Goal: Task Accomplishment & Management: Use online tool/utility

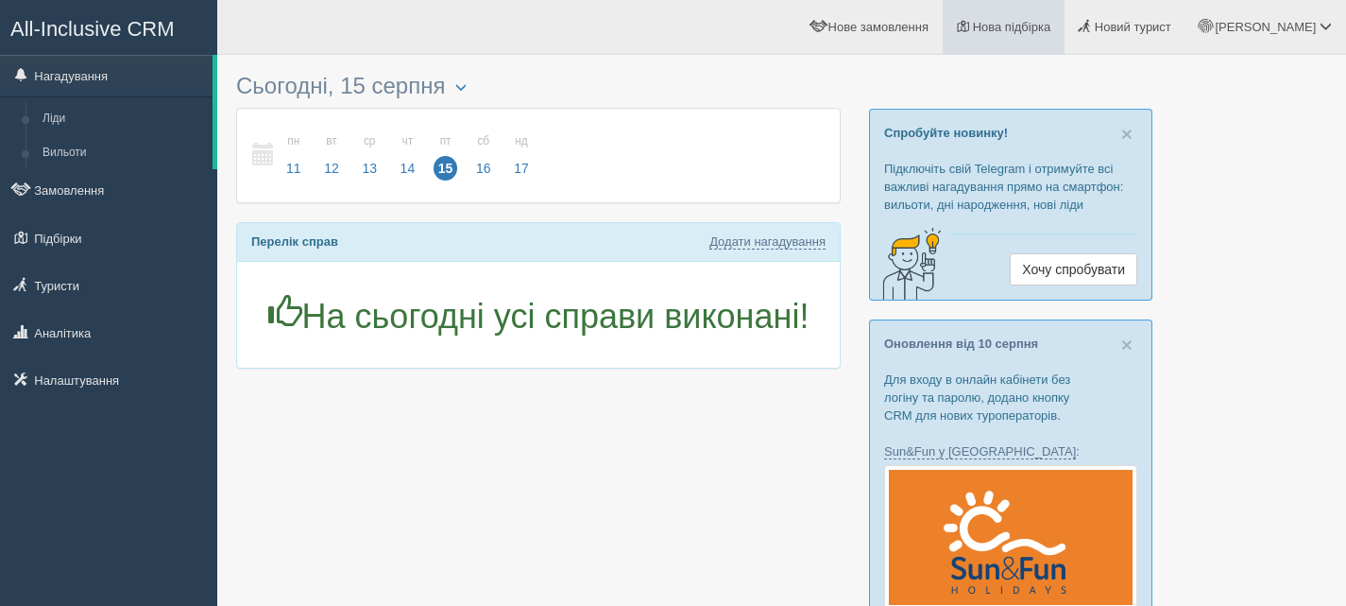
click at [1052, 22] on span "Нова підбірка" at bounding box center [1012, 27] width 78 height 14
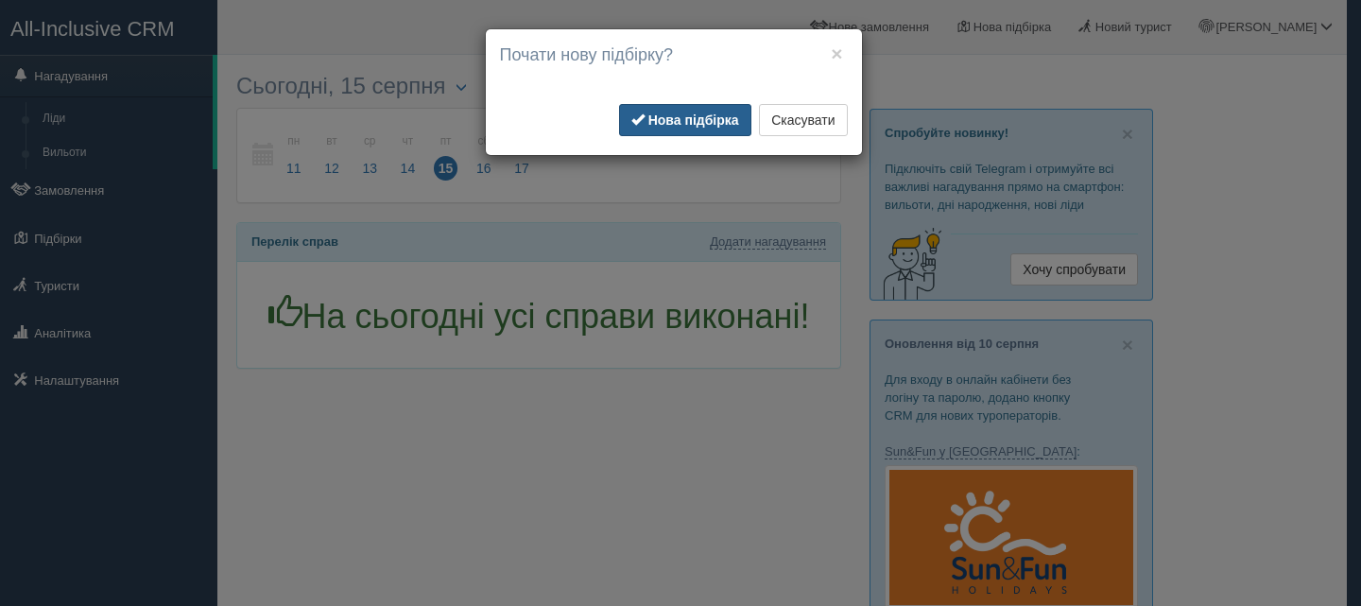
click at [715, 111] on button "Нова підбірка" at bounding box center [685, 120] width 132 height 32
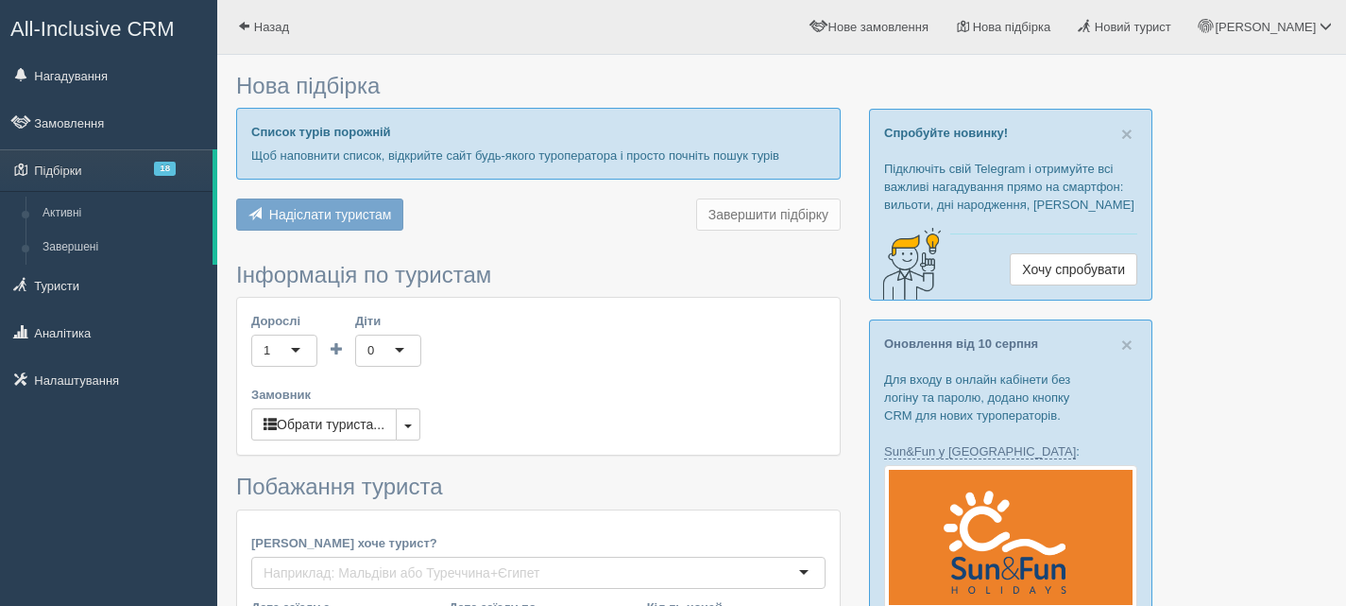
type input "6"
type input "112200"
type input "175200"
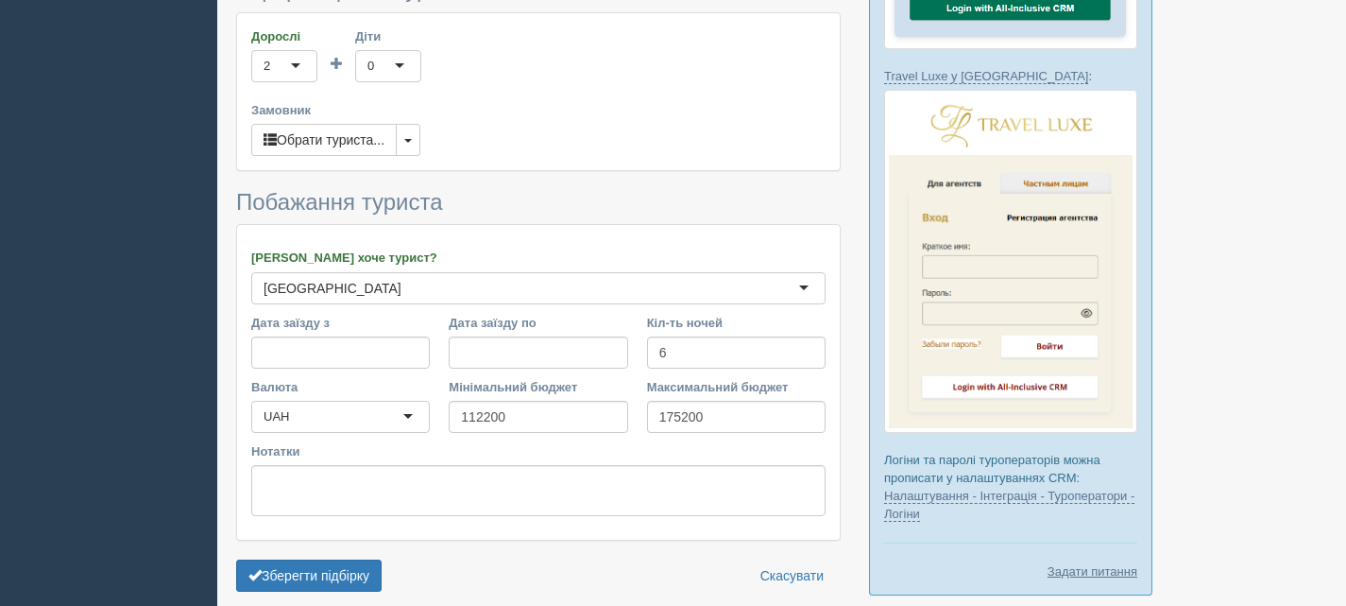
scroll to position [1353, 0]
click at [416, 125] on button "button" at bounding box center [408, 141] width 25 height 32
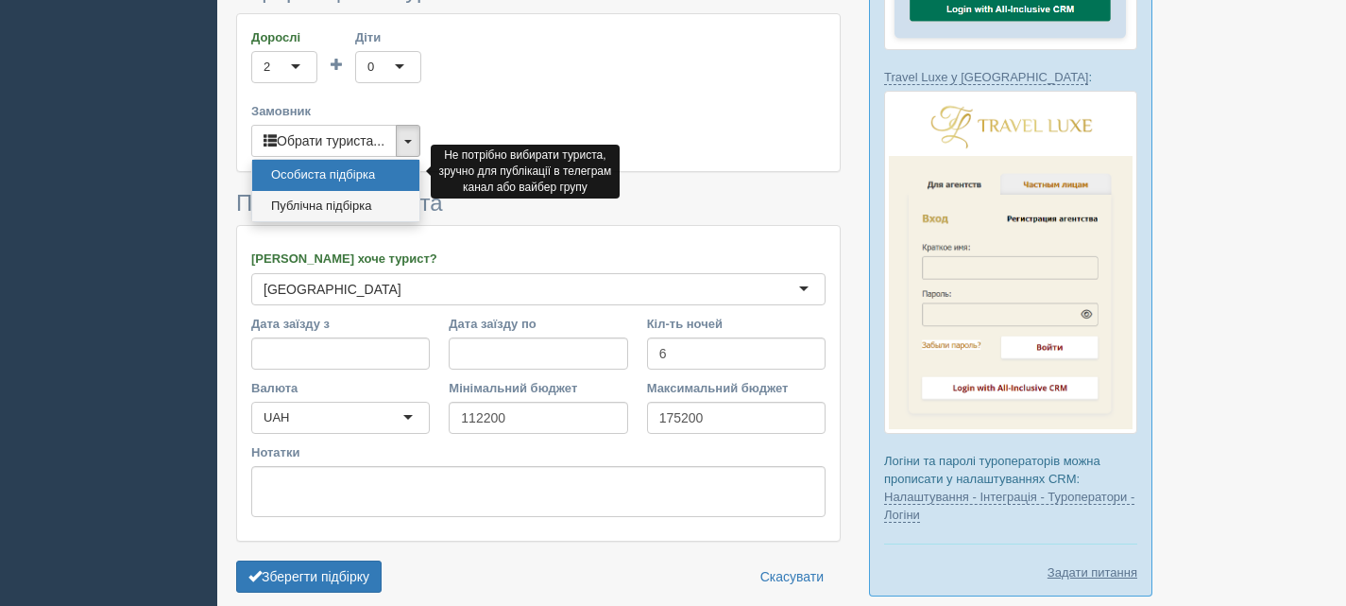
click at [362, 191] on link "Публічна підбірка" at bounding box center [335, 206] width 167 height 31
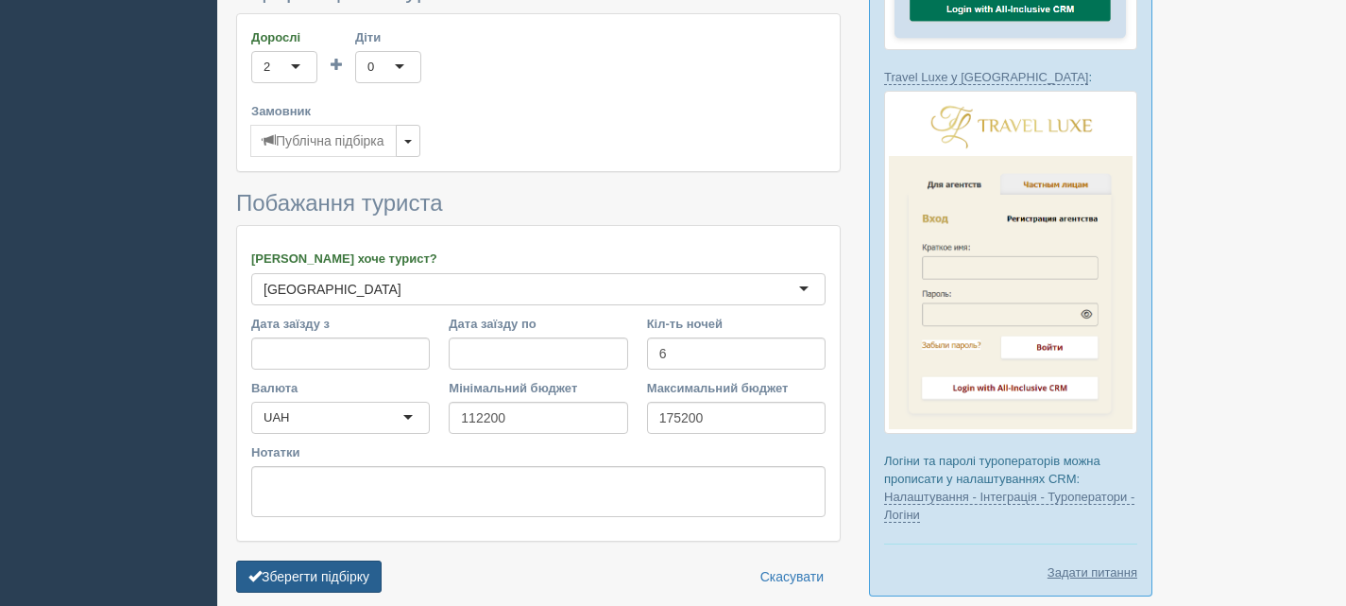
click at [332, 560] on button "Зберегти підбірку" at bounding box center [309, 576] width 146 height 32
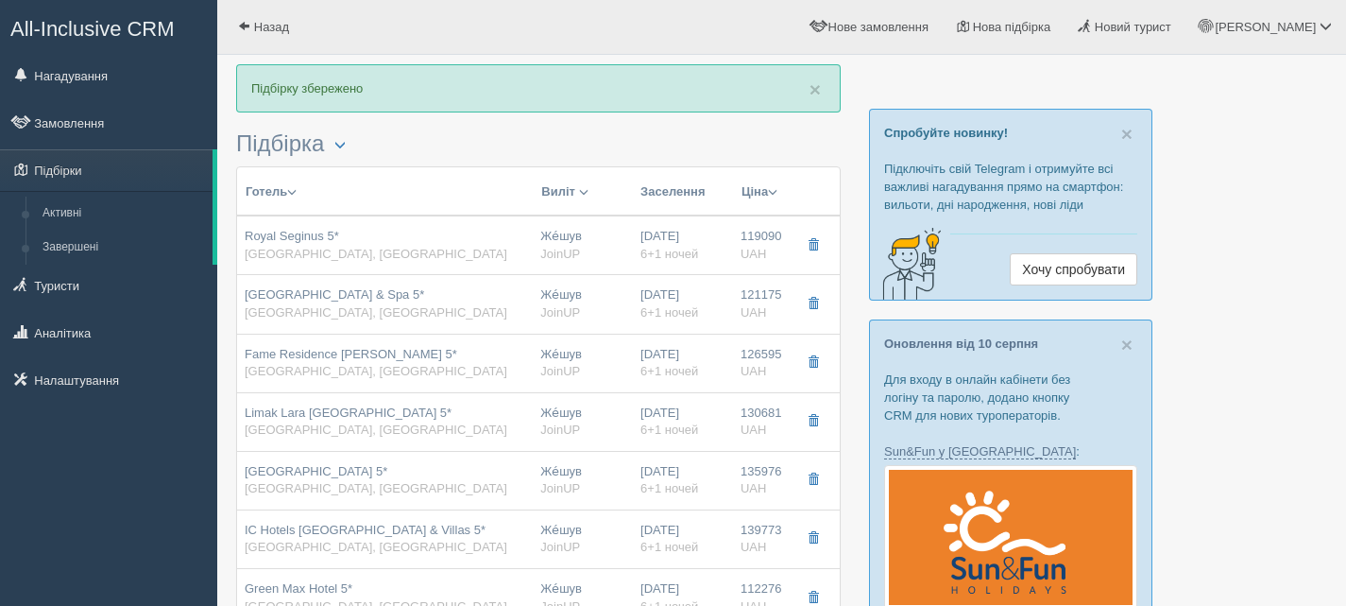
scroll to position [94, 0]
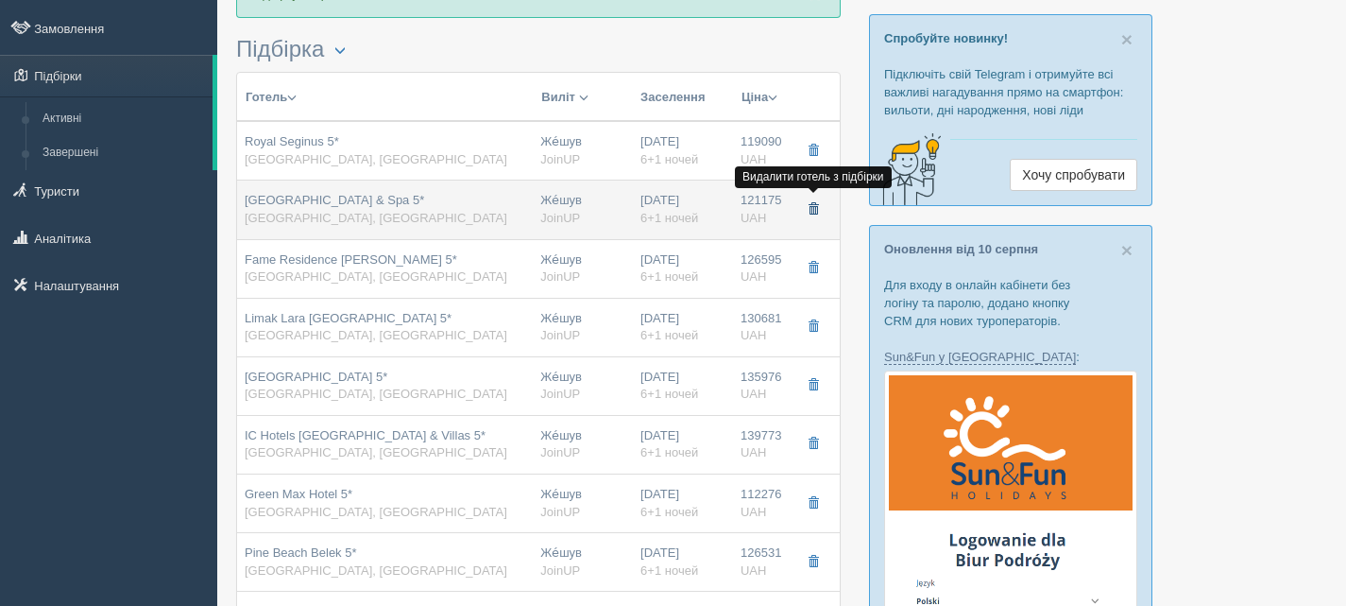
click at [814, 206] on span "button" at bounding box center [813, 208] width 11 height 11
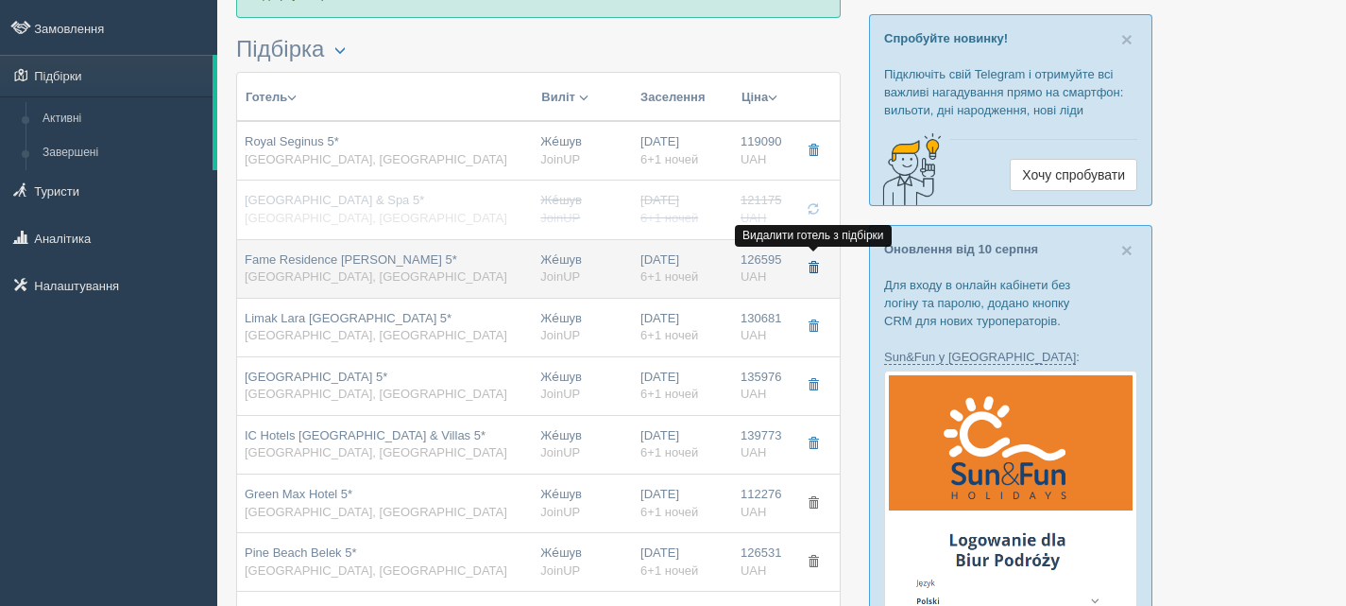
click at [812, 260] on button "button" at bounding box center [813, 268] width 32 height 28
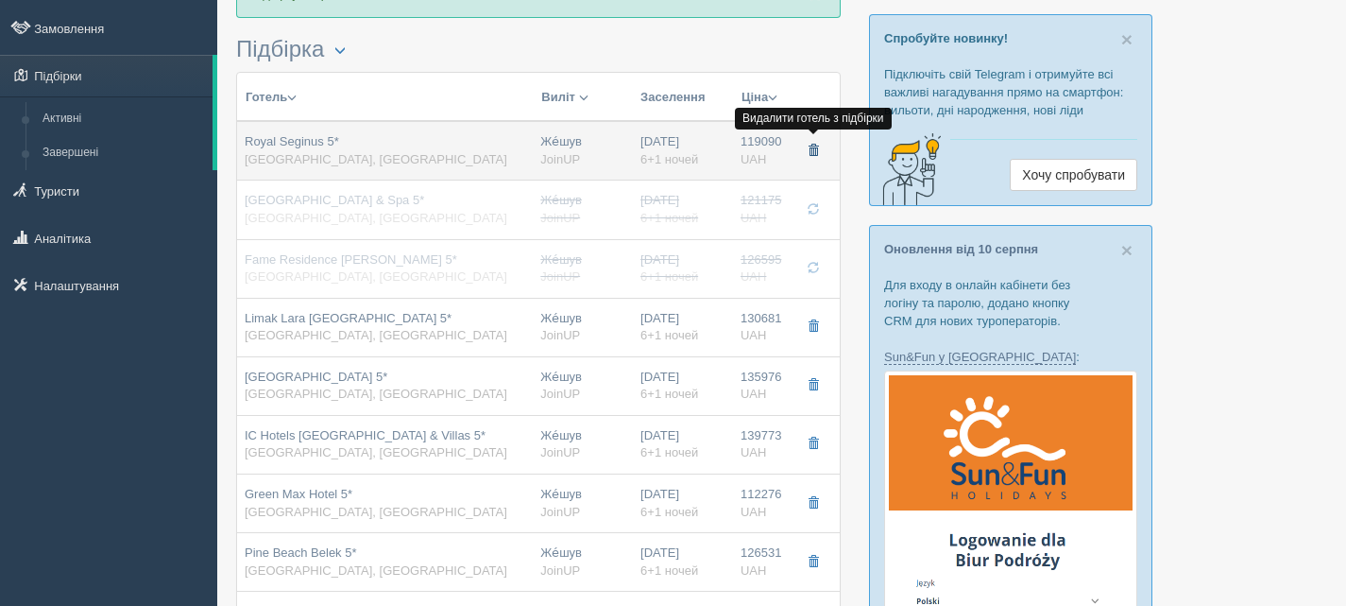
click at [814, 140] on button "button" at bounding box center [813, 151] width 32 height 28
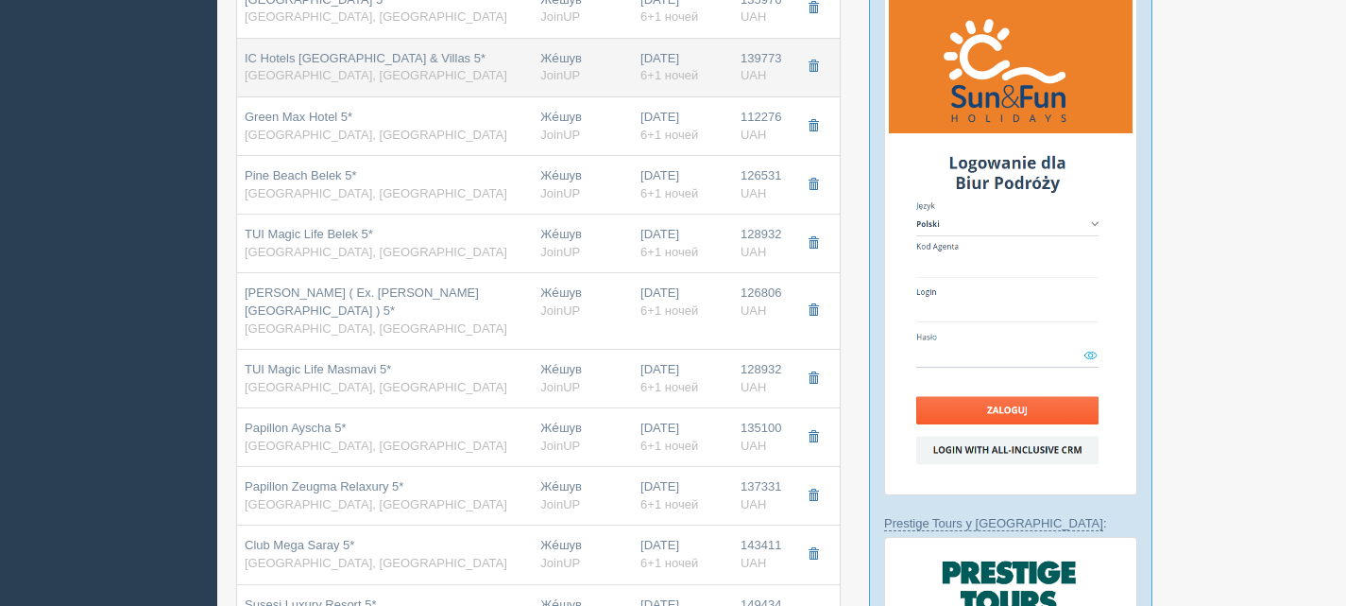
scroll to position [472, 0]
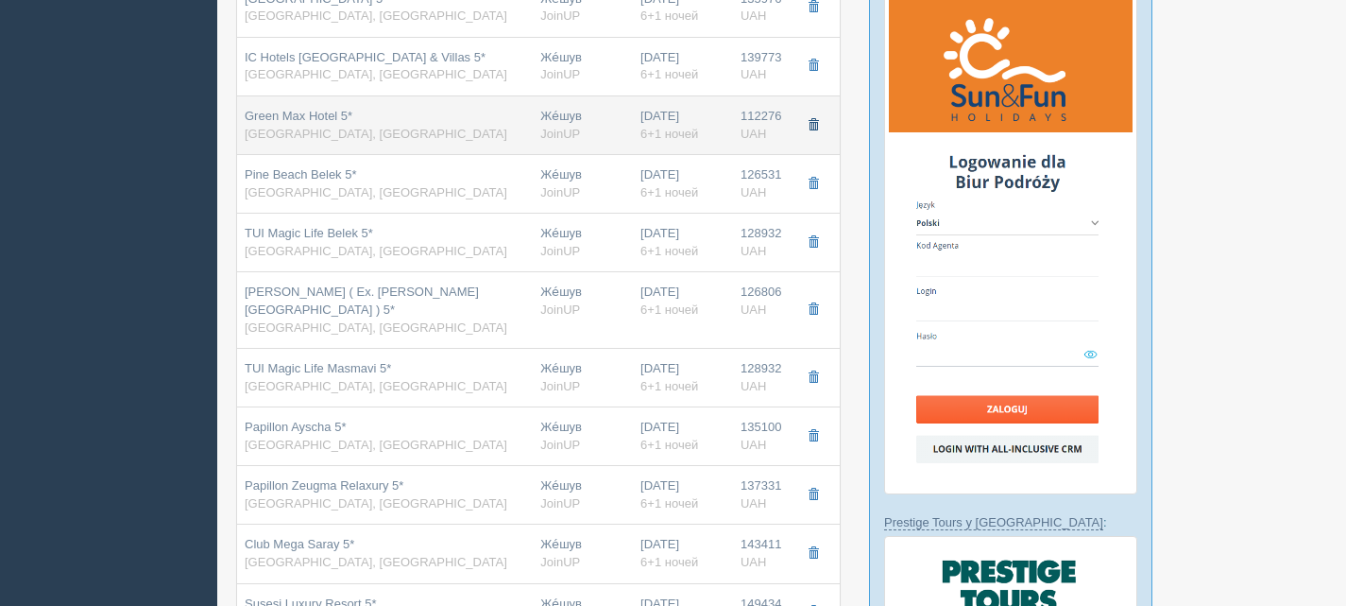
click at [813, 124] on span "button" at bounding box center [813, 124] width 11 height 11
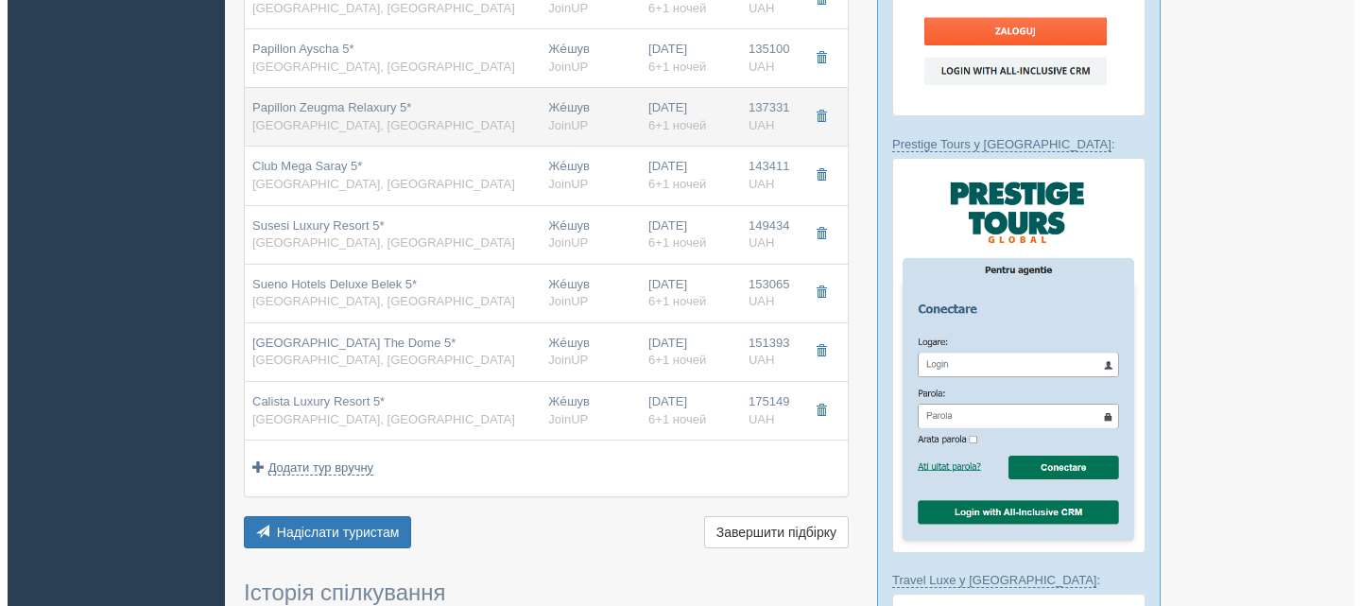
scroll to position [945, 0]
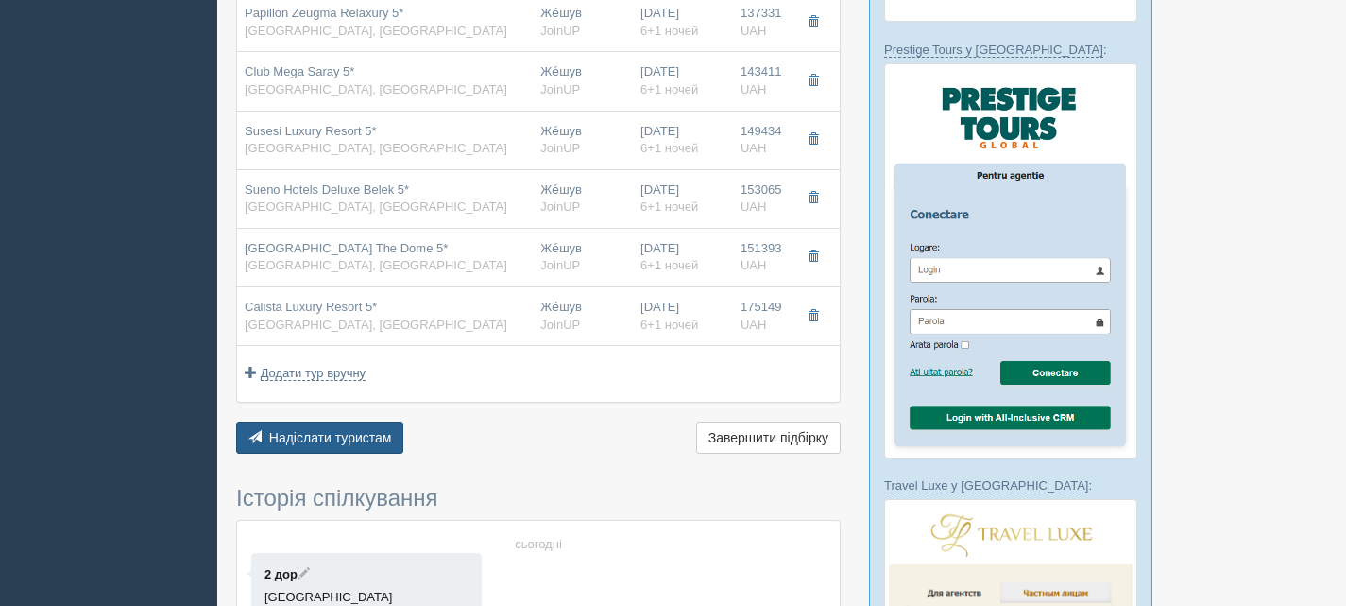
click at [348, 430] on span "Надіслати туристам" at bounding box center [330, 437] width 123 height 15
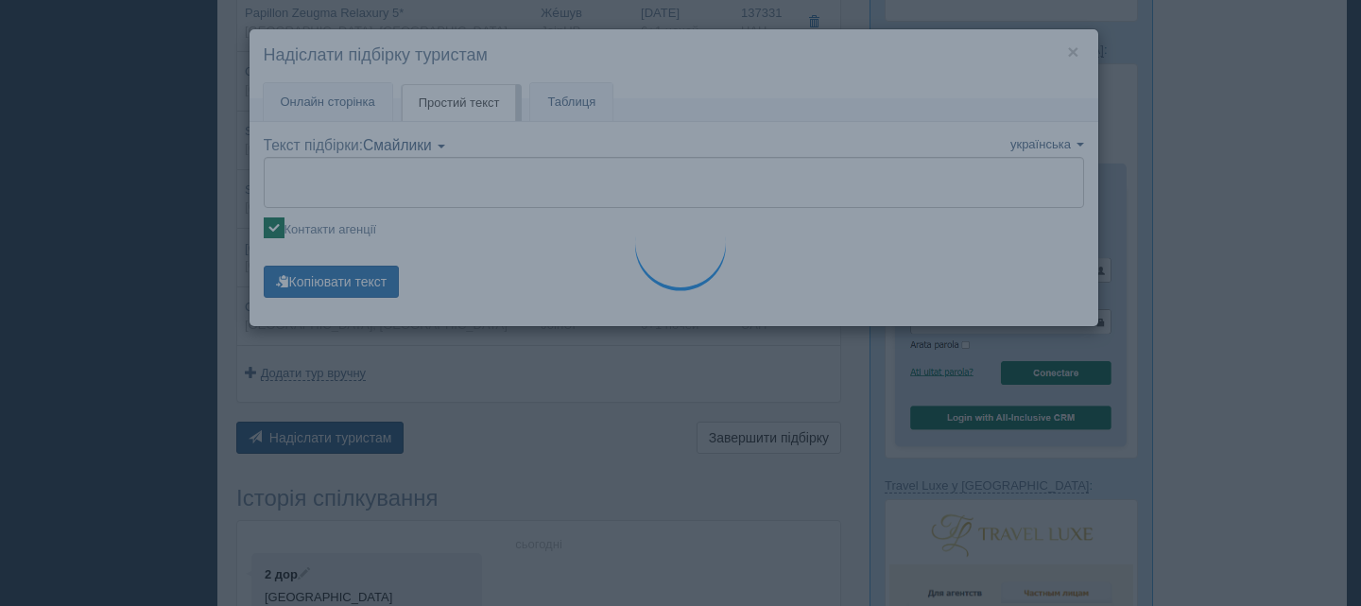
type textarea "🌞 Доброго дня! Пропонуємо Вам розглянути такі варіанти: 🌎 Туреччина, Lara 🏩 Гот…"
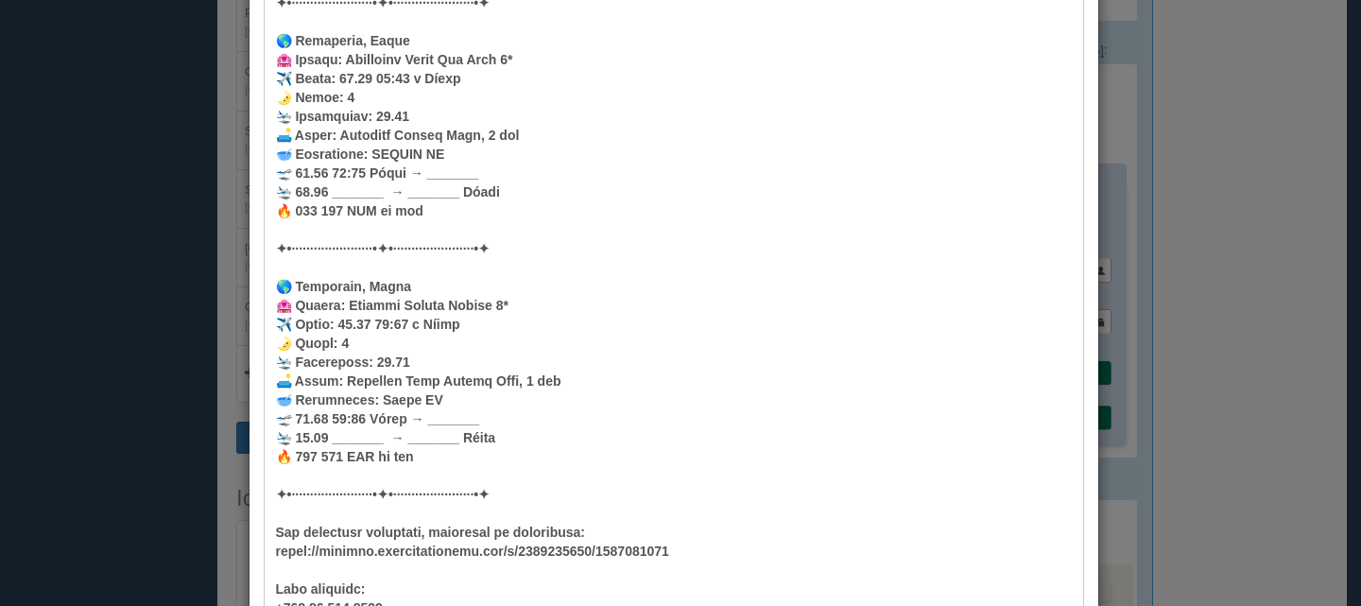
scroll to position [3332, 0]
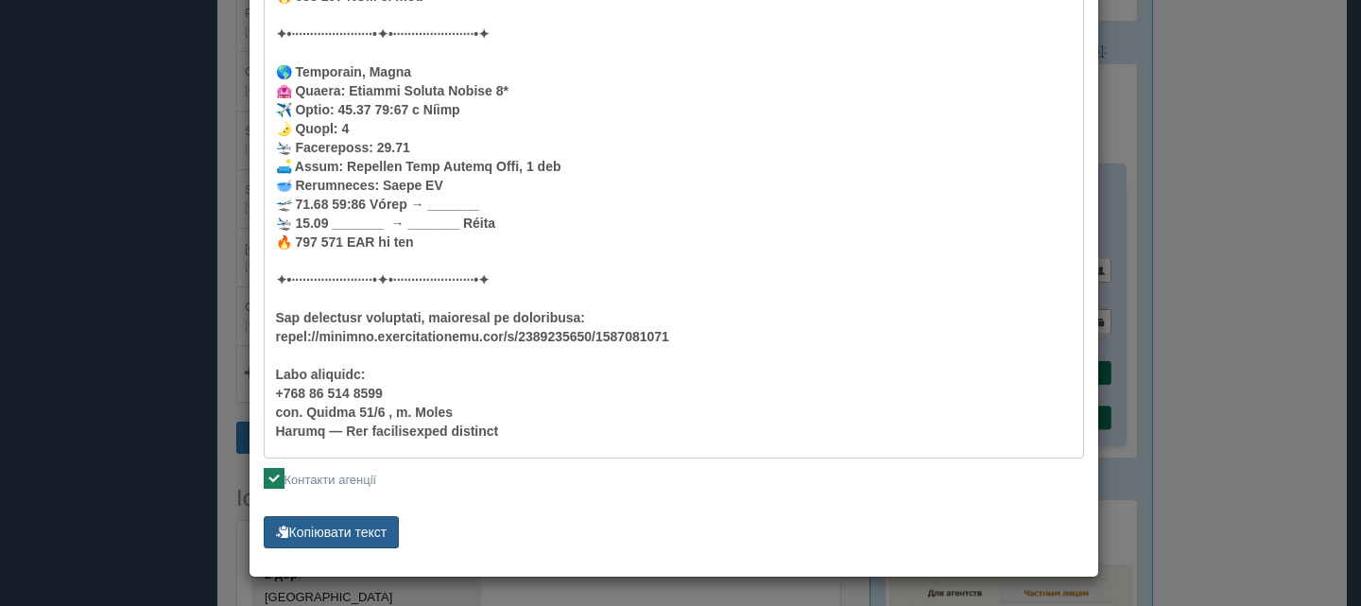
click at [362, 533] on button "Копіювати текст" at bounding box center [332, 532] width 136 height 32
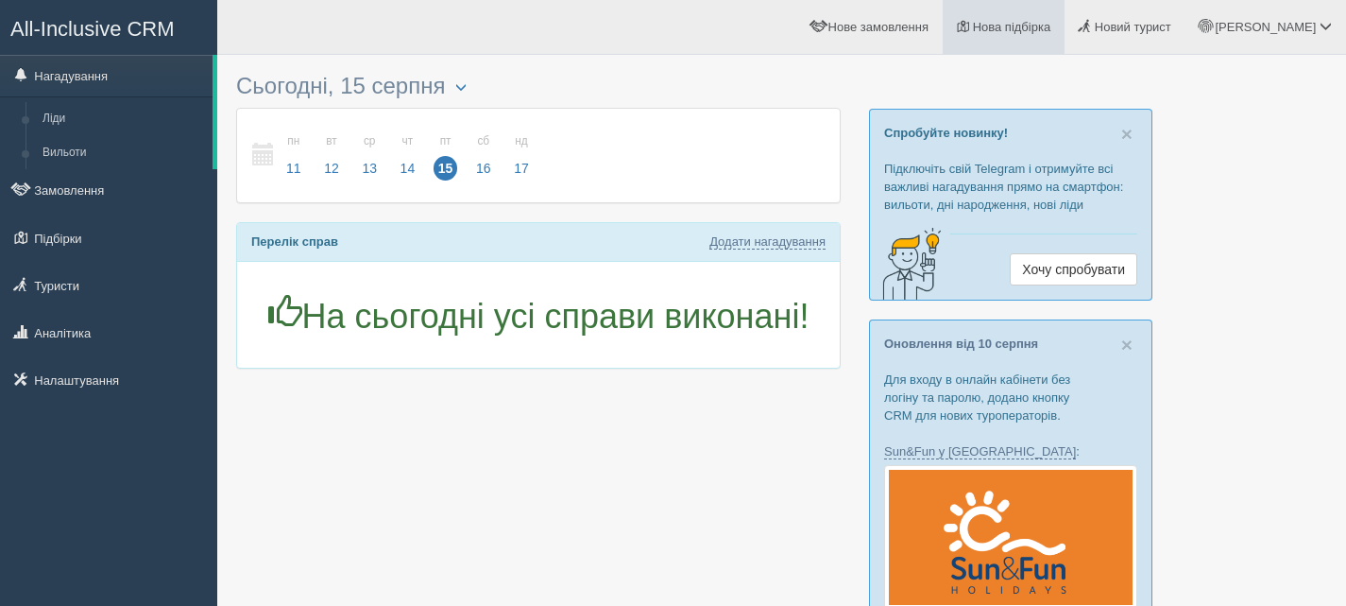
click at [1042, 35] on link "Нова підбірка" at bounding box center [1004, 27] width 122 height 54
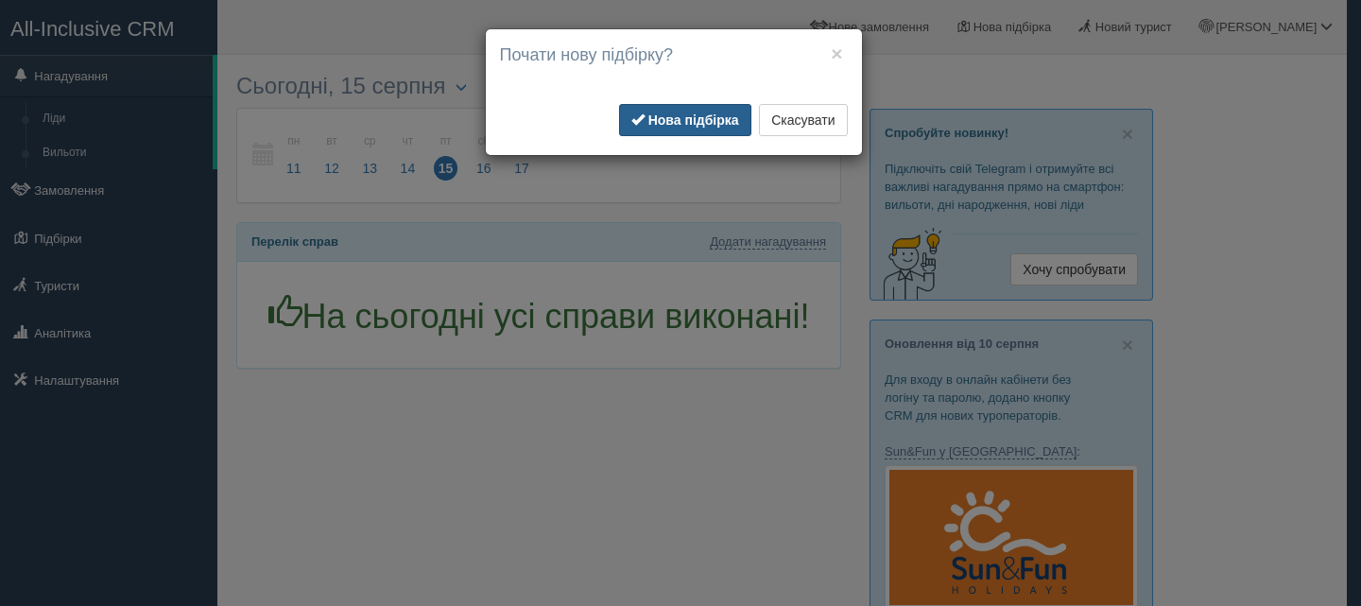
click at [731, 118] on b "Нова підбірка" at bounding box center [693, 119] width 91 height 15
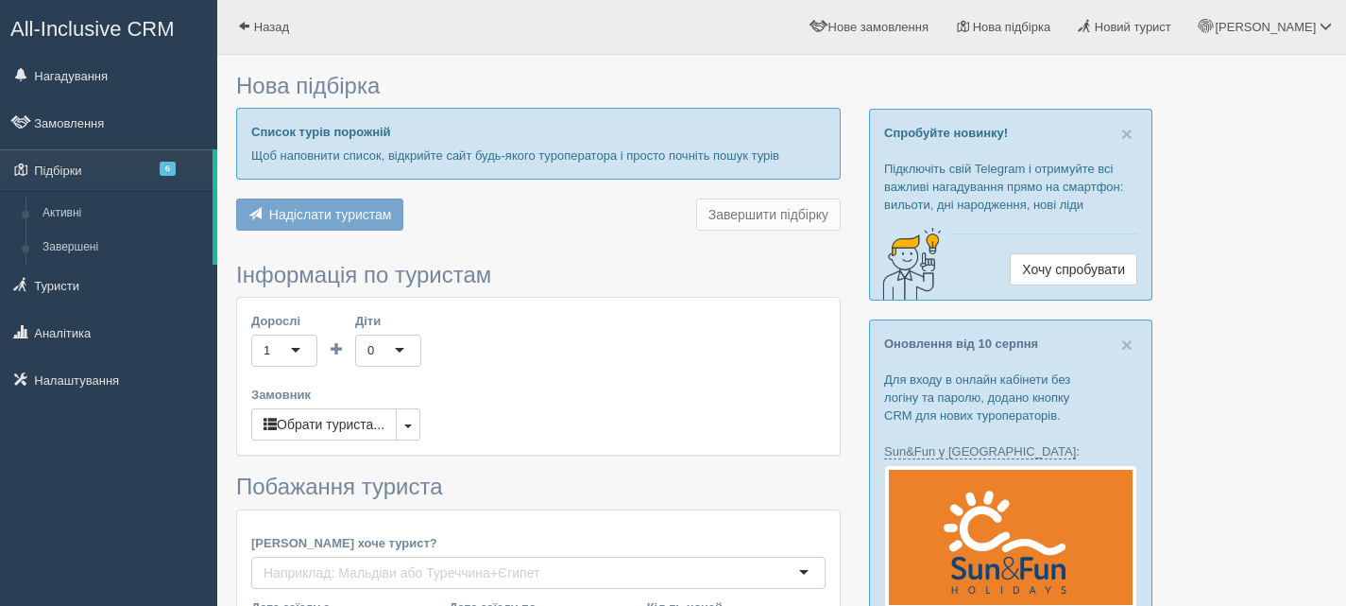
type input "6"
type input "90900"
type input "116600"
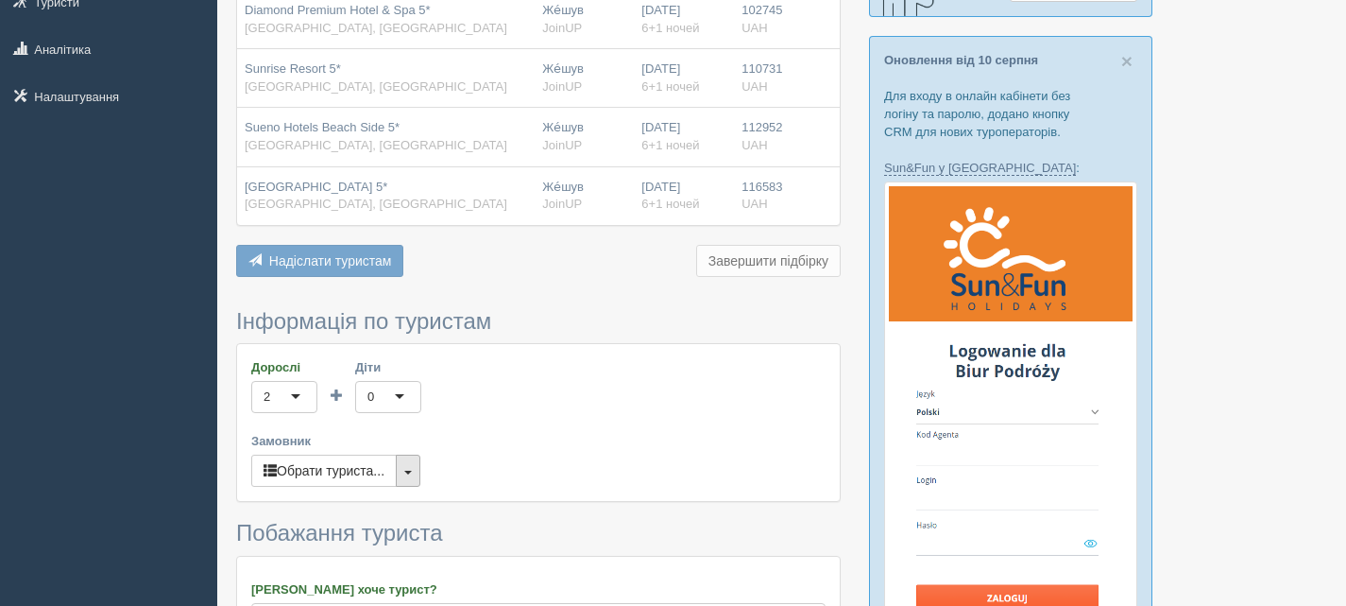
scroll to position [378, 0]
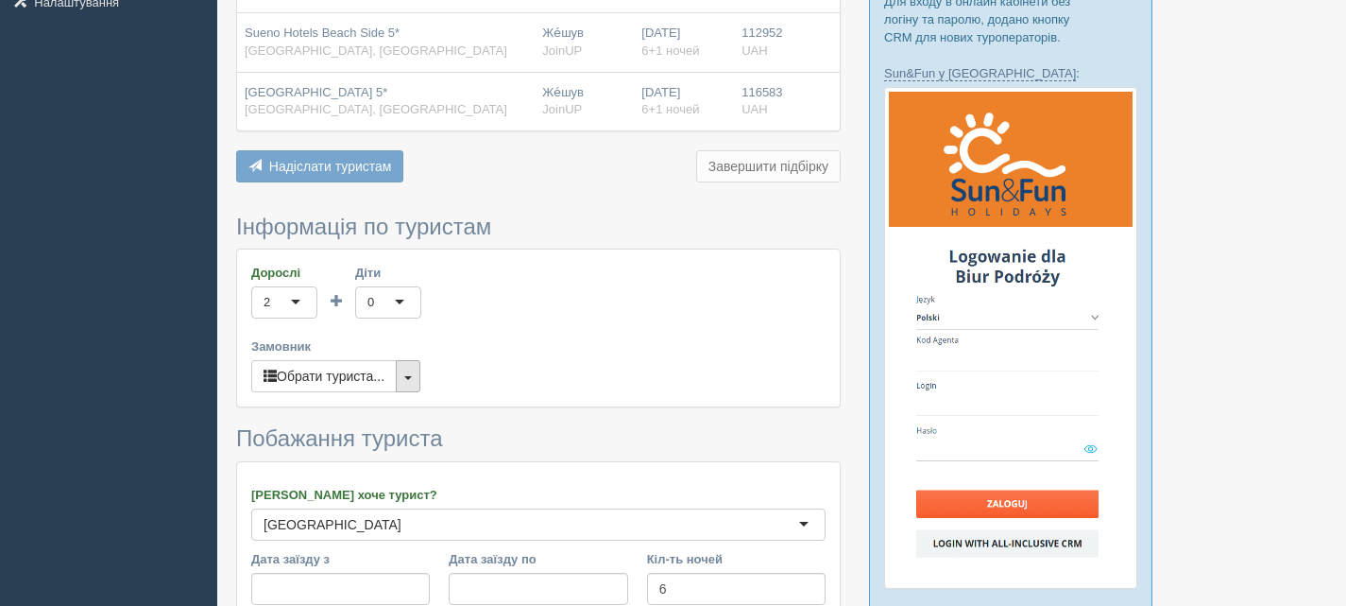
click at [411, 378] on span "button" at bounding box center [408, 378] width 8 height 4
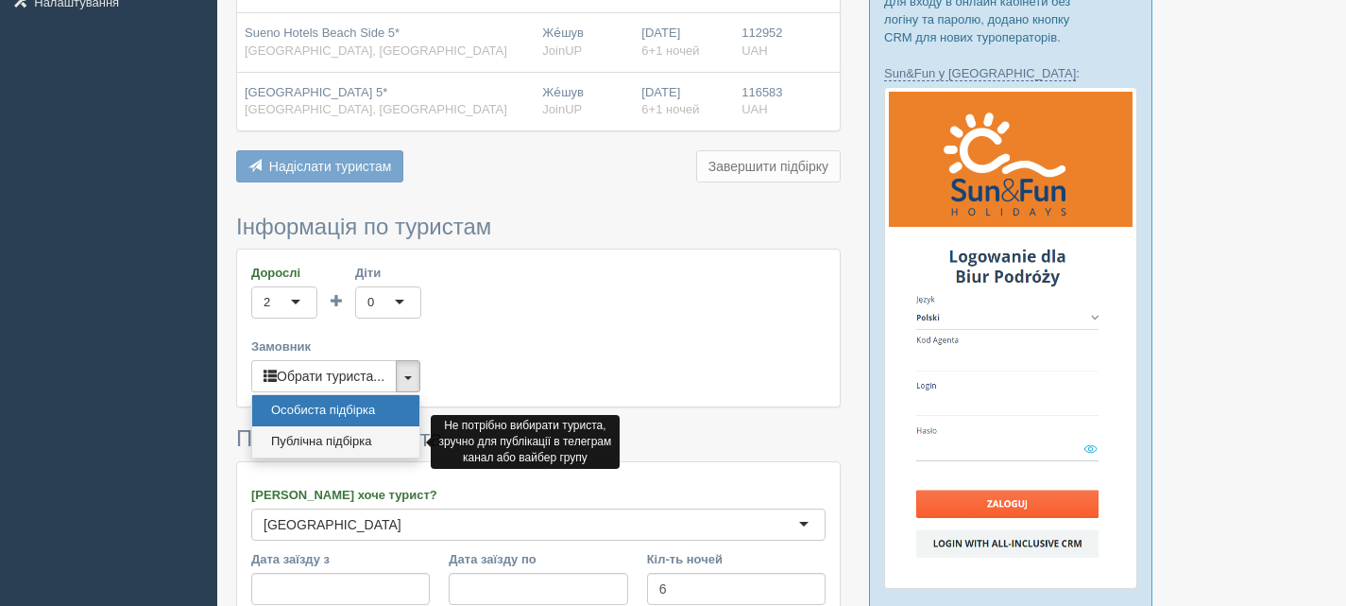
click at [351, 436] on link "Публічна підбірка" at bounding box center [335, 441] width 167 height 31
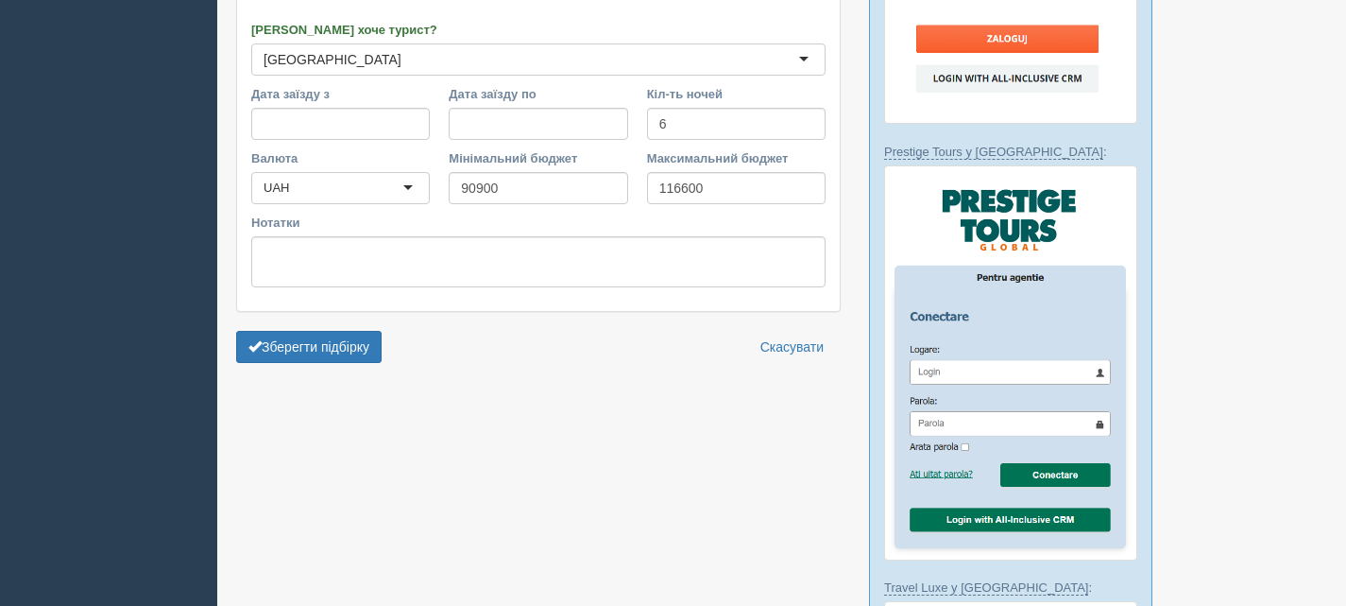
scroll to position [850, 0]
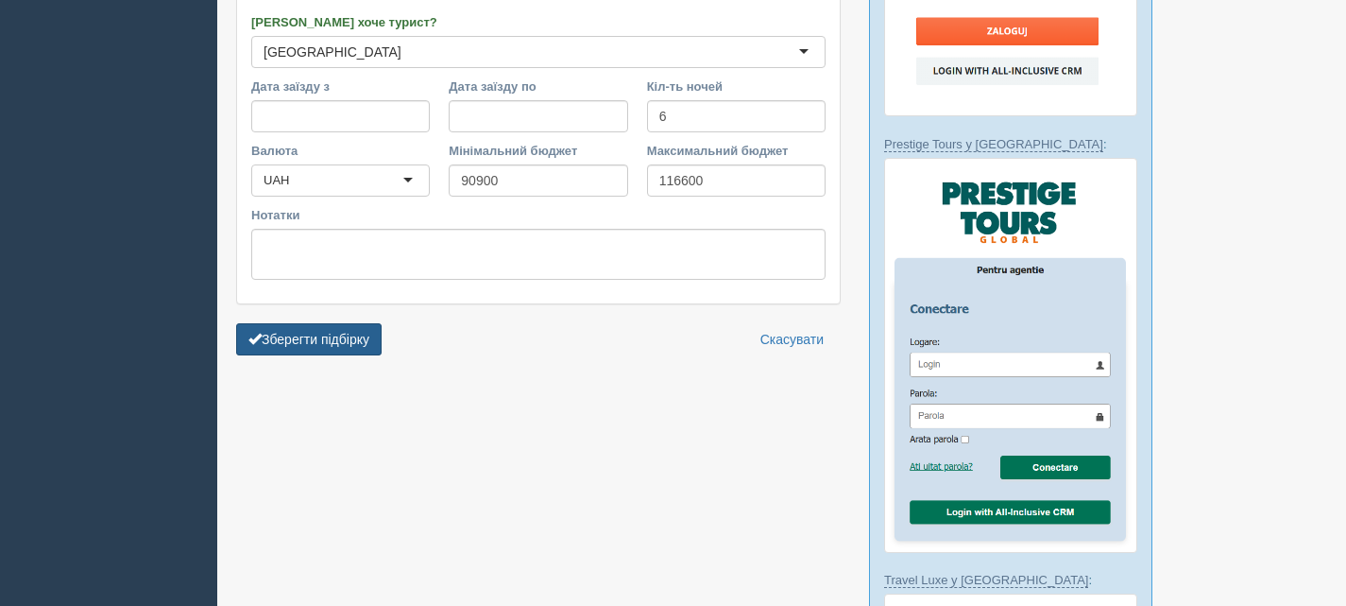
click at [334, 339] on button "Зберегти підбірку" at bounding box center [309, 339] width 146 height 32
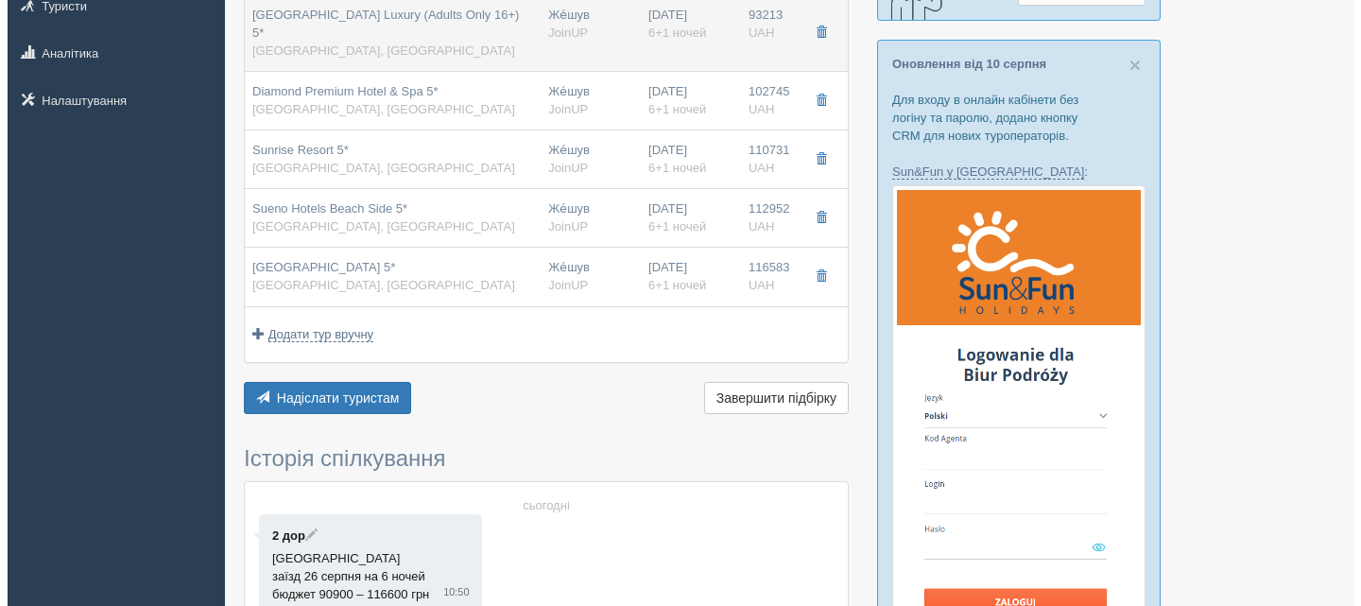
scroll to position [283, 0]
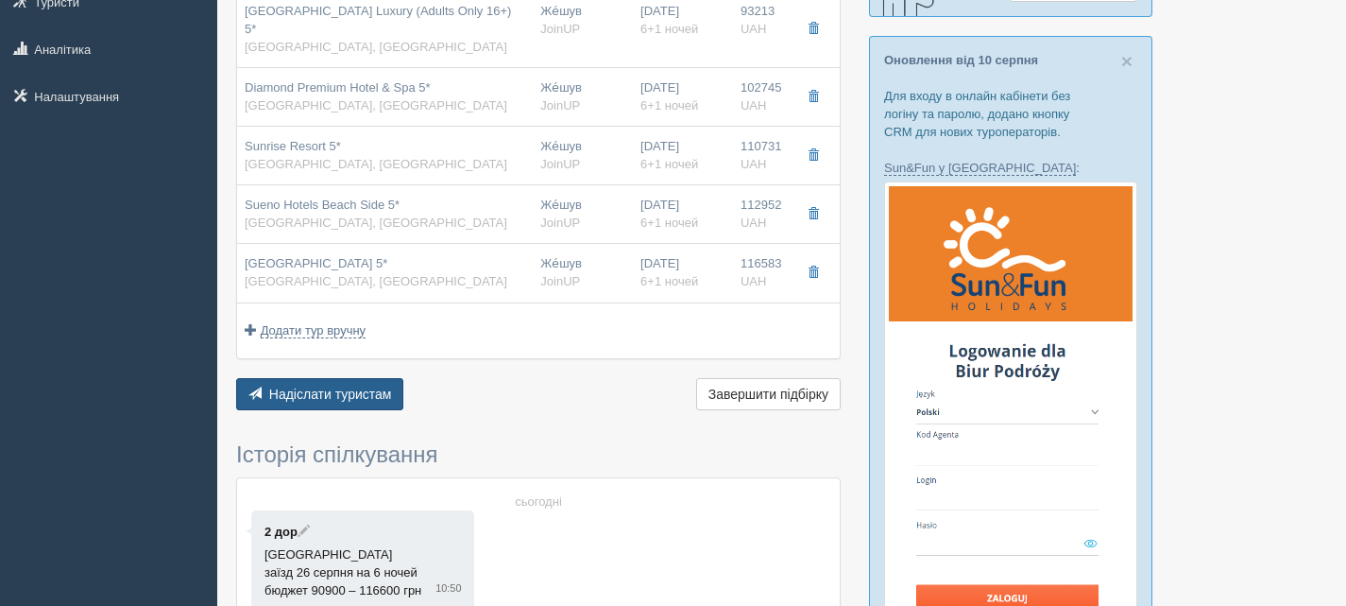
click at [366, 386] on span "Надіслати туристам" at bounding box center [330, 393] width 123 height 15
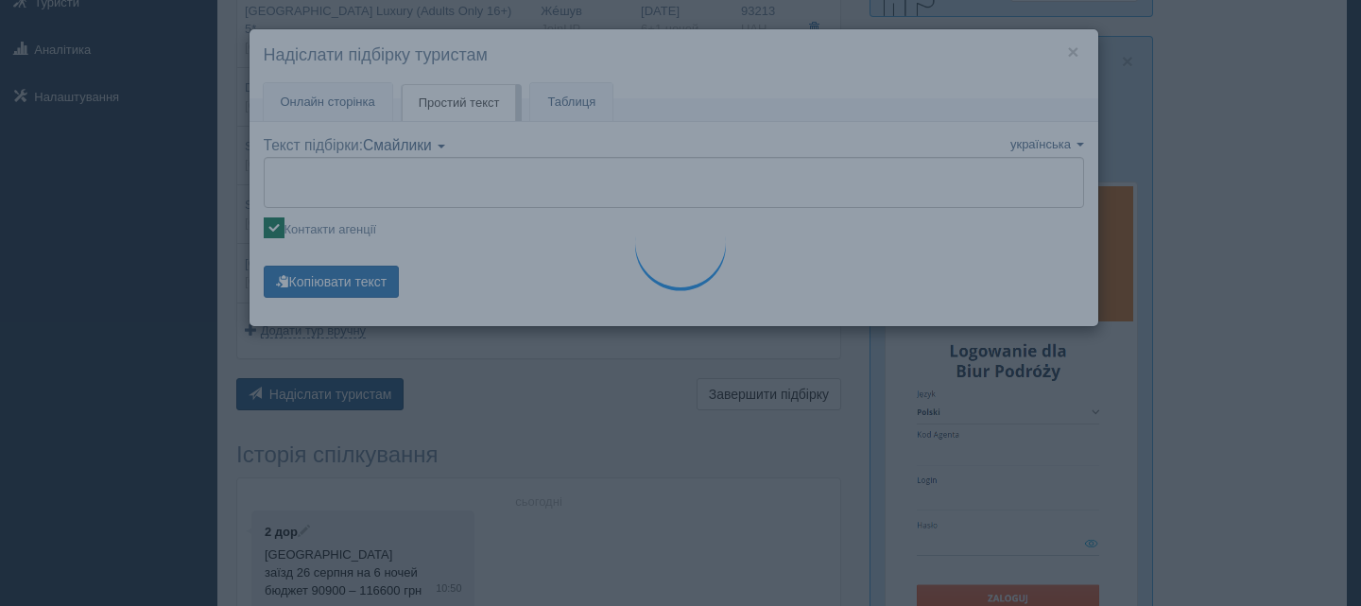
type textarea "🌞 Доброго дня! Пропонуємо Вам розглянути такі варіанти: 🌎 Туреччина, Manavgat 🏩…"
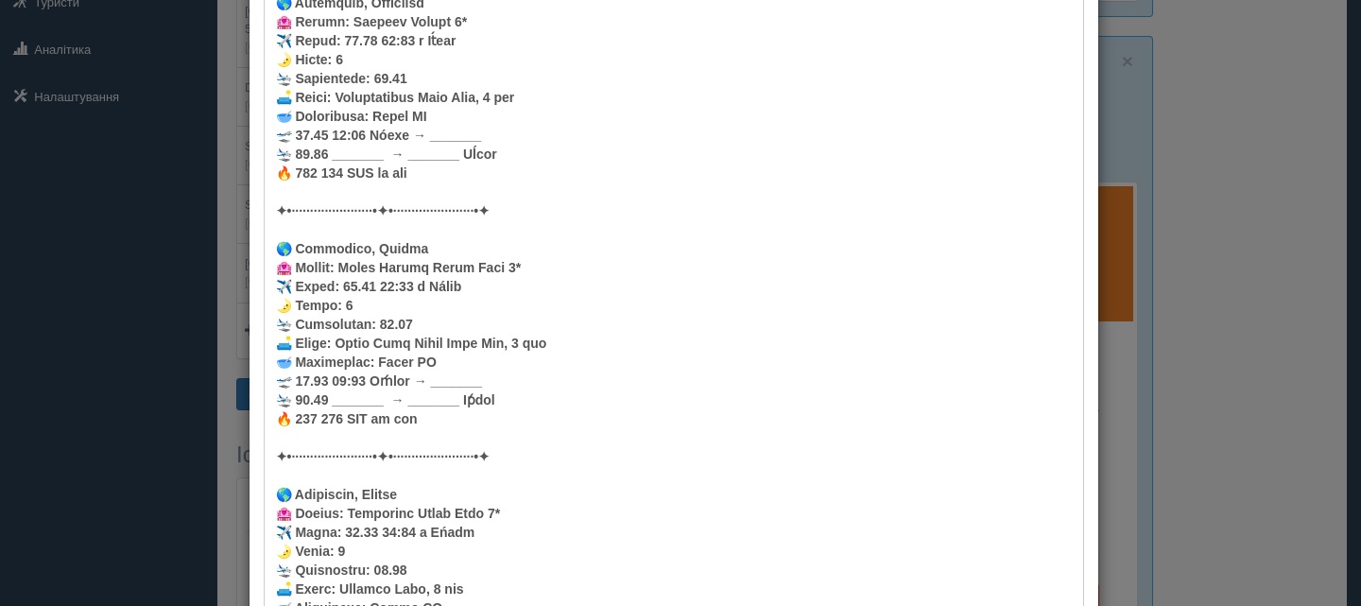
scroll to position [1367, 0]
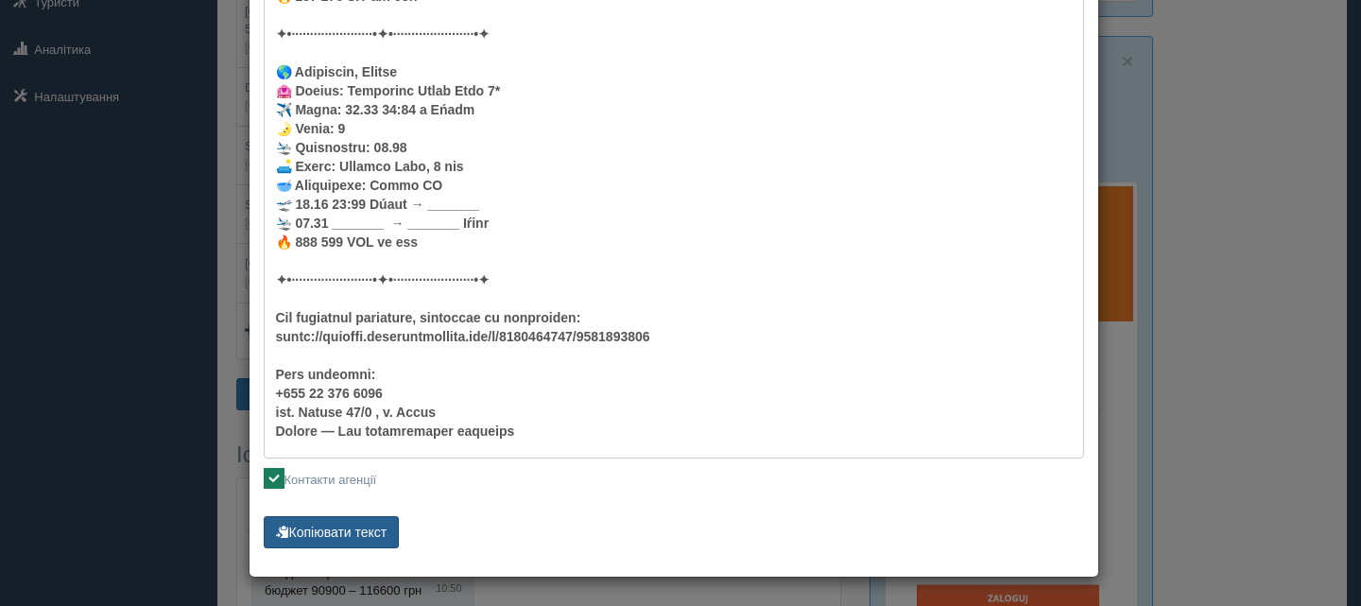
click at [334, 528] on button "Копіювати текст" at bounding box center [332, 532] width 136 height 32
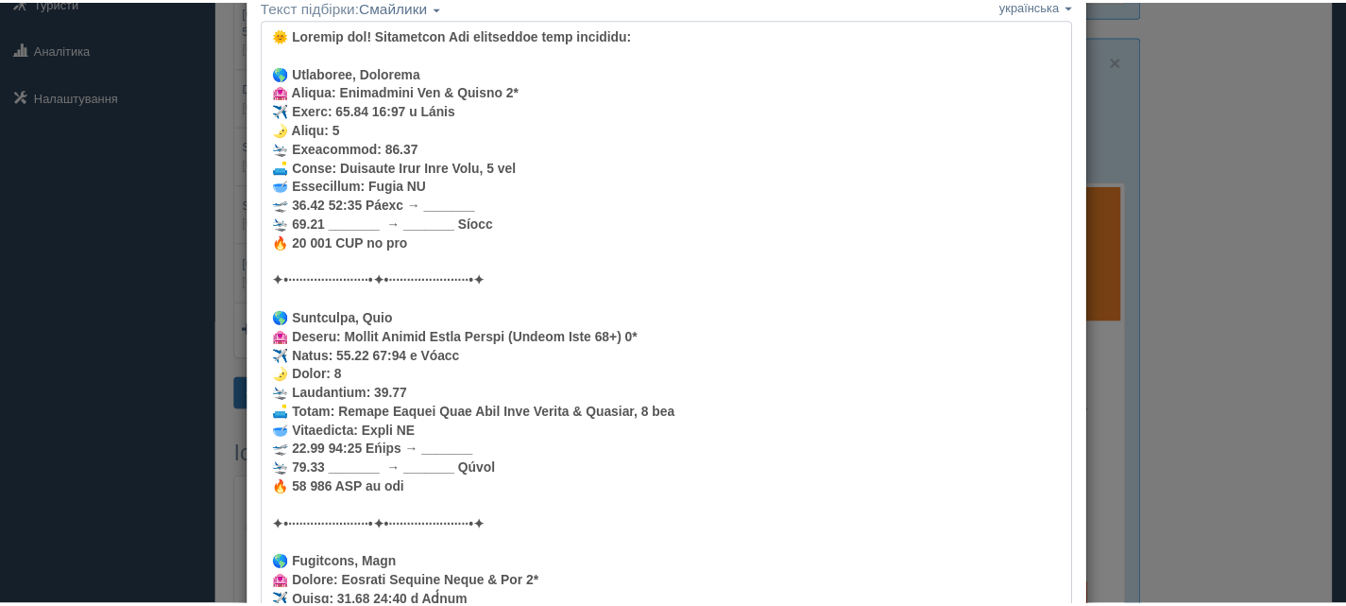
scroll to position [0, 0]
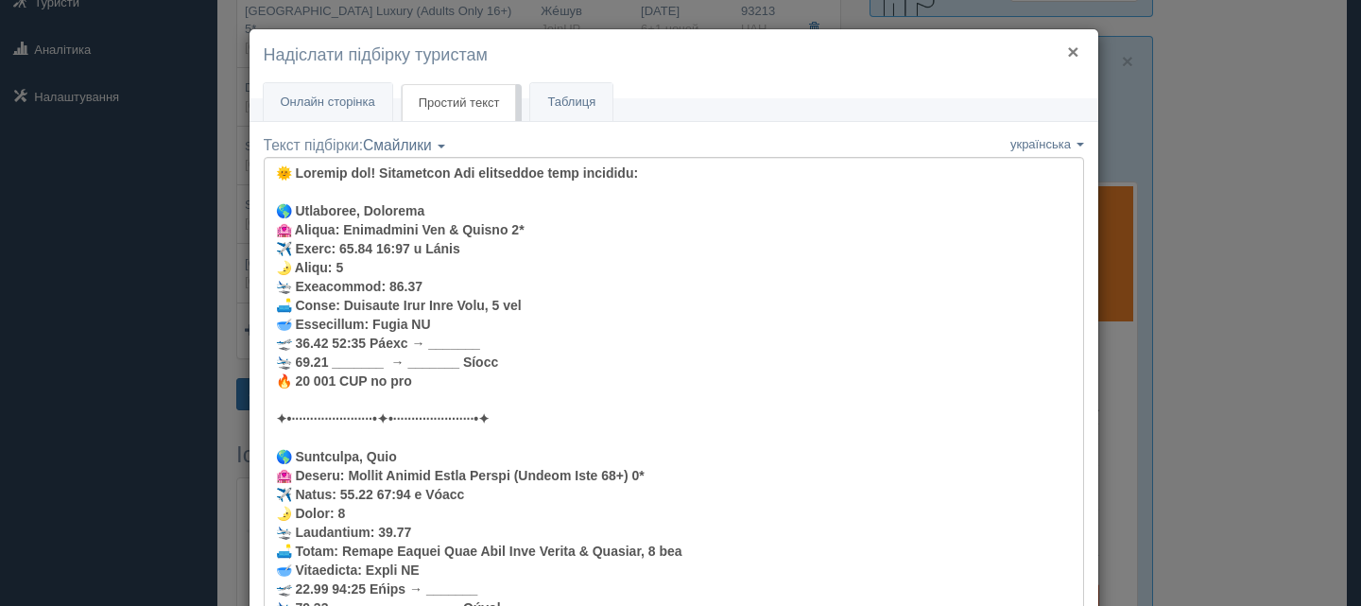
click at [1067, 49] on button "×" at bounding box center [1072, 52] width 11 height 20
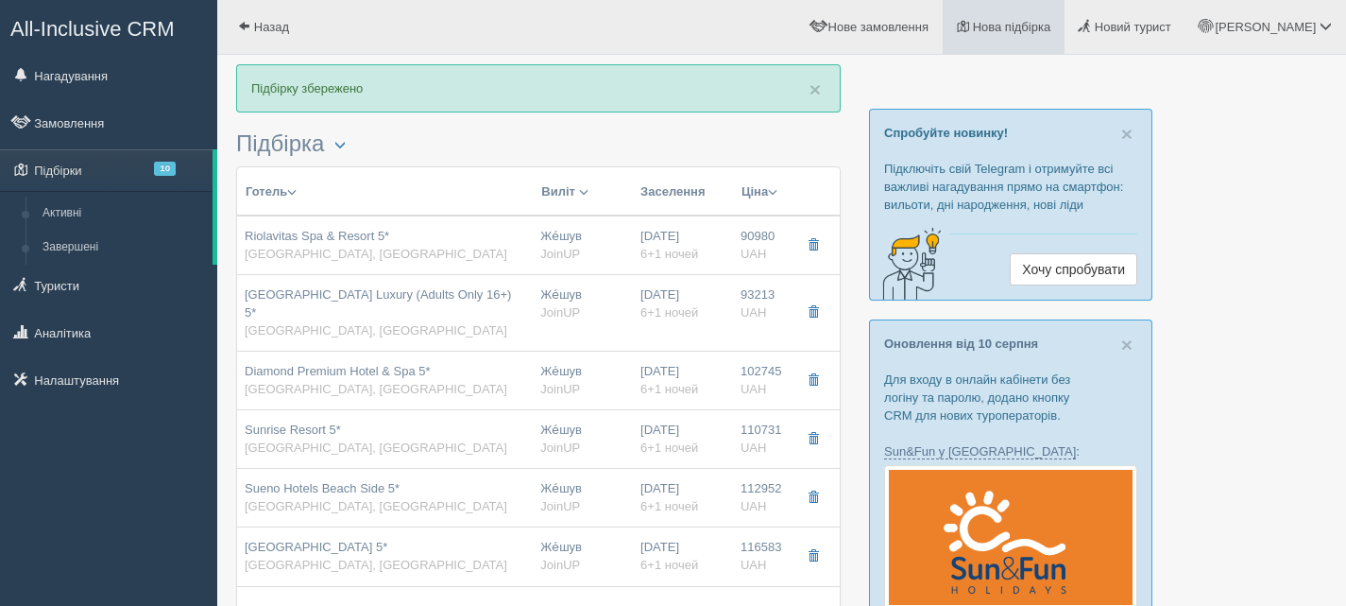
click at [1052, 21] on span "Нова підбірка" at bounding box center [1012, 27] width 78 height 14
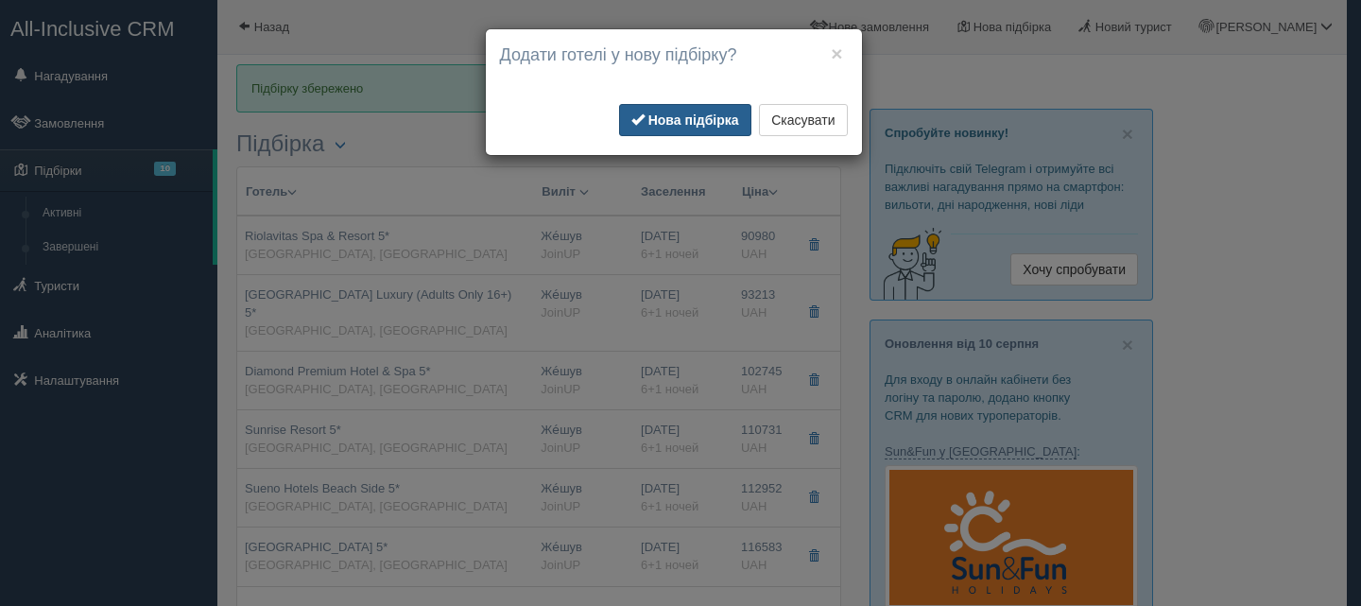
click at [700, 119] on b "Нова підбірка" at bounding box center [693, 119] width 91 height 15
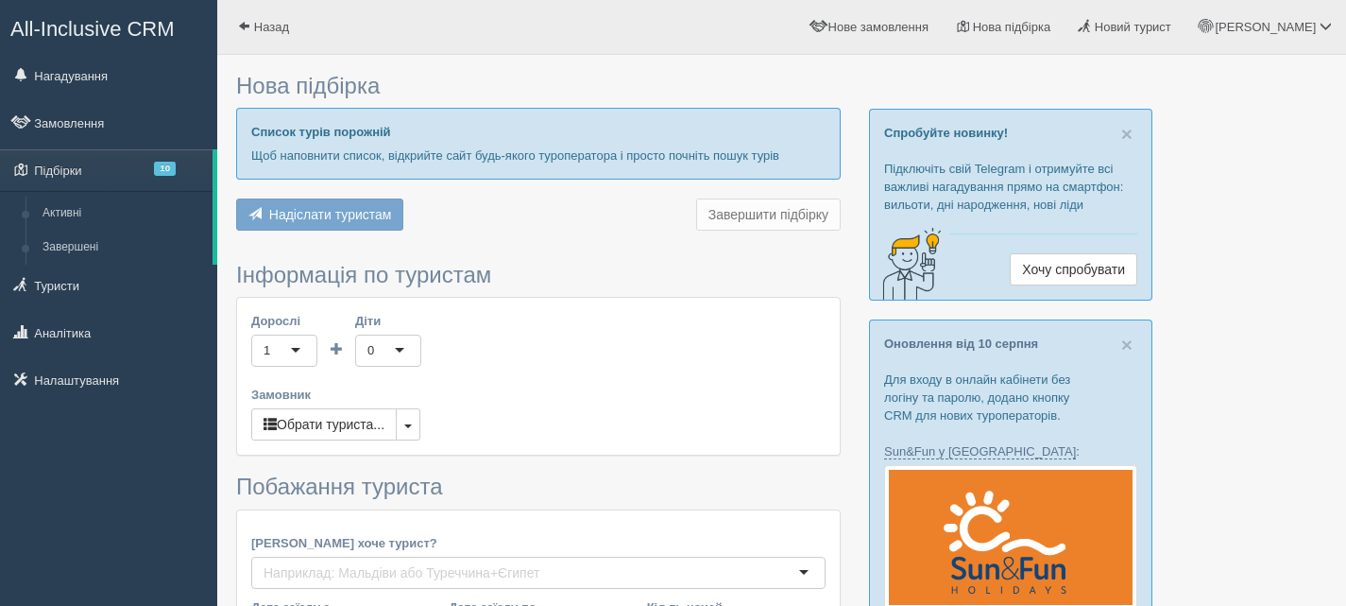
type input "6"
type input "106100"
type input "160800"
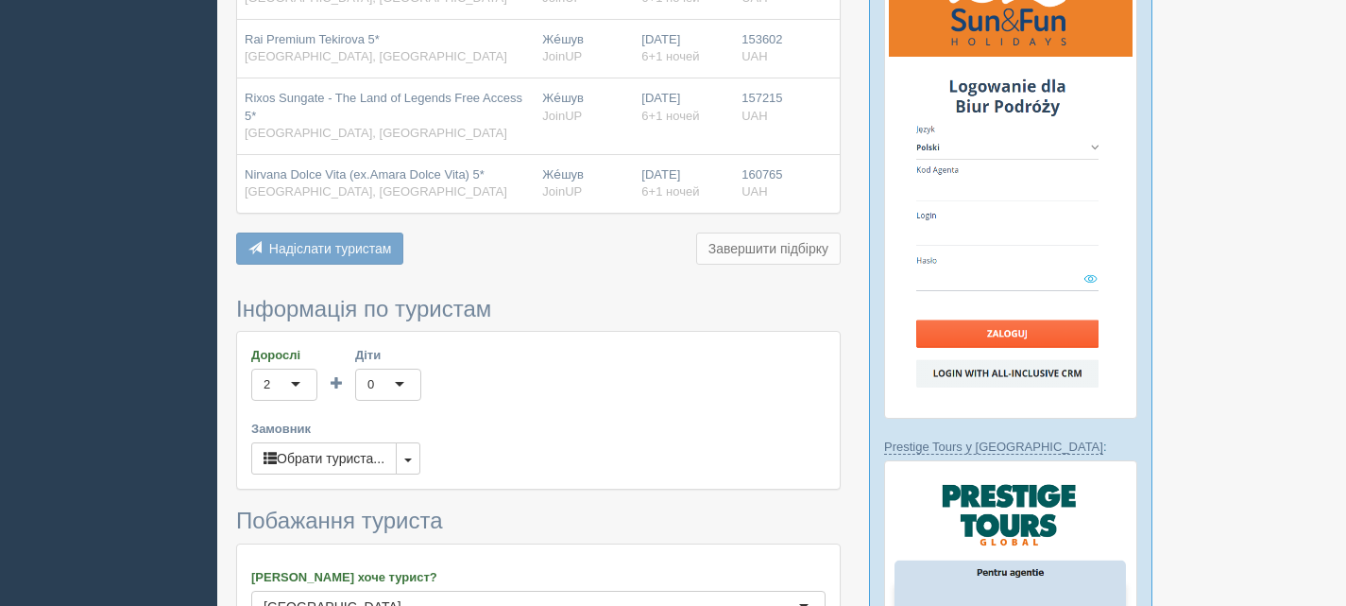
scroll to position [850, 0]
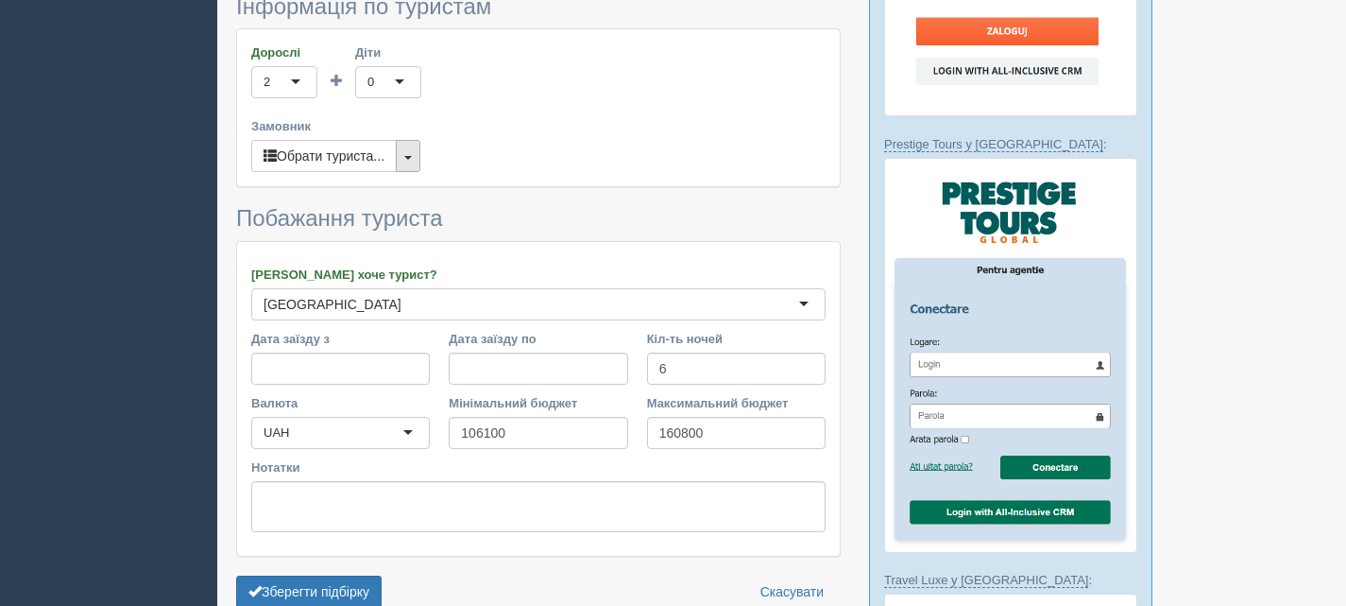
click at [409, 159] on span "button" at bounding box center [408, 158] width 8 height 4
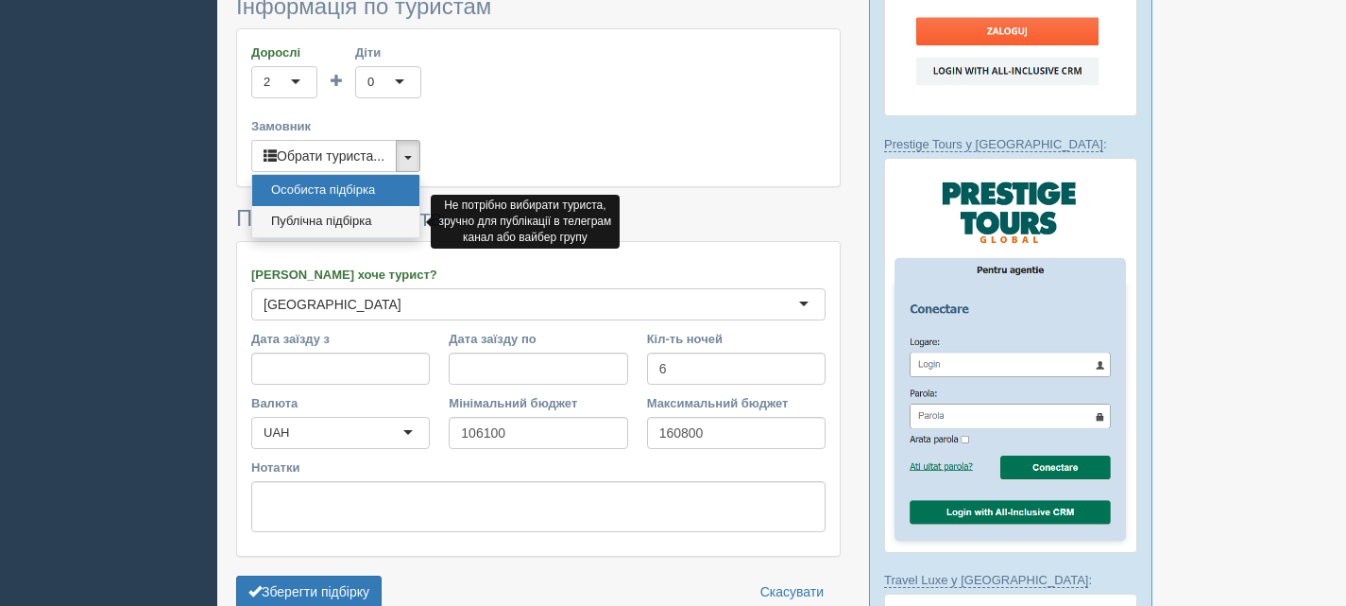
click at [352, 216] on link "Публічна підбірка" at bounding box center [335, 221] width 167 height 31
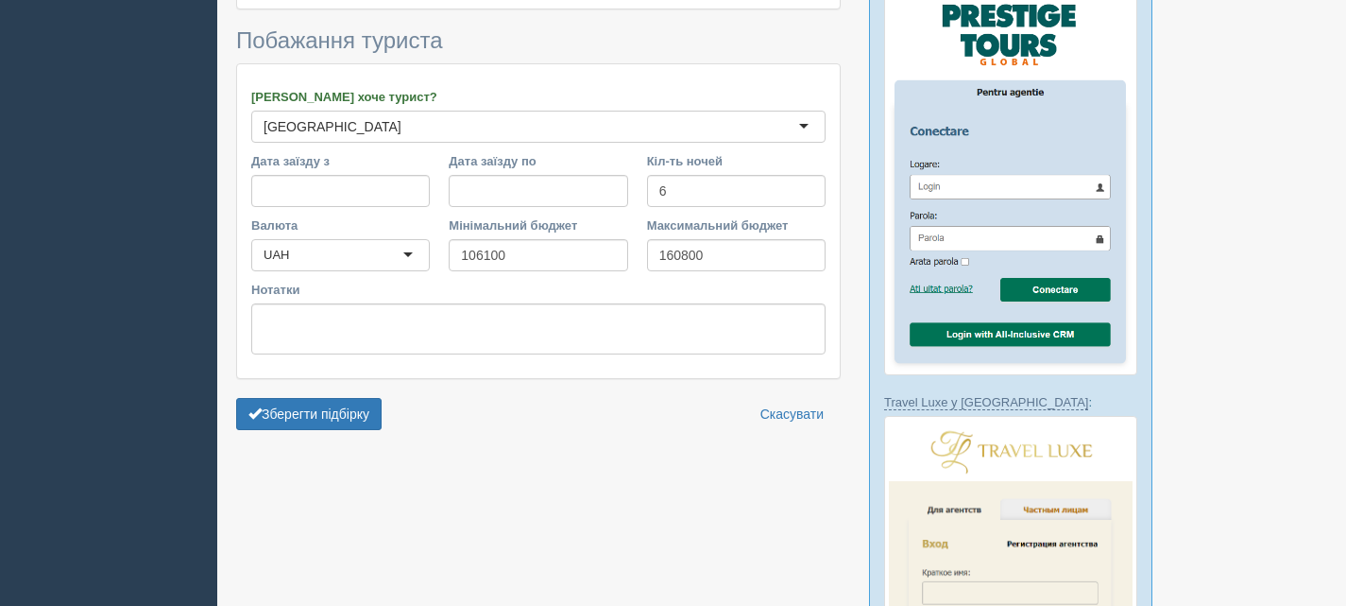
scroll to position [1039, 0]
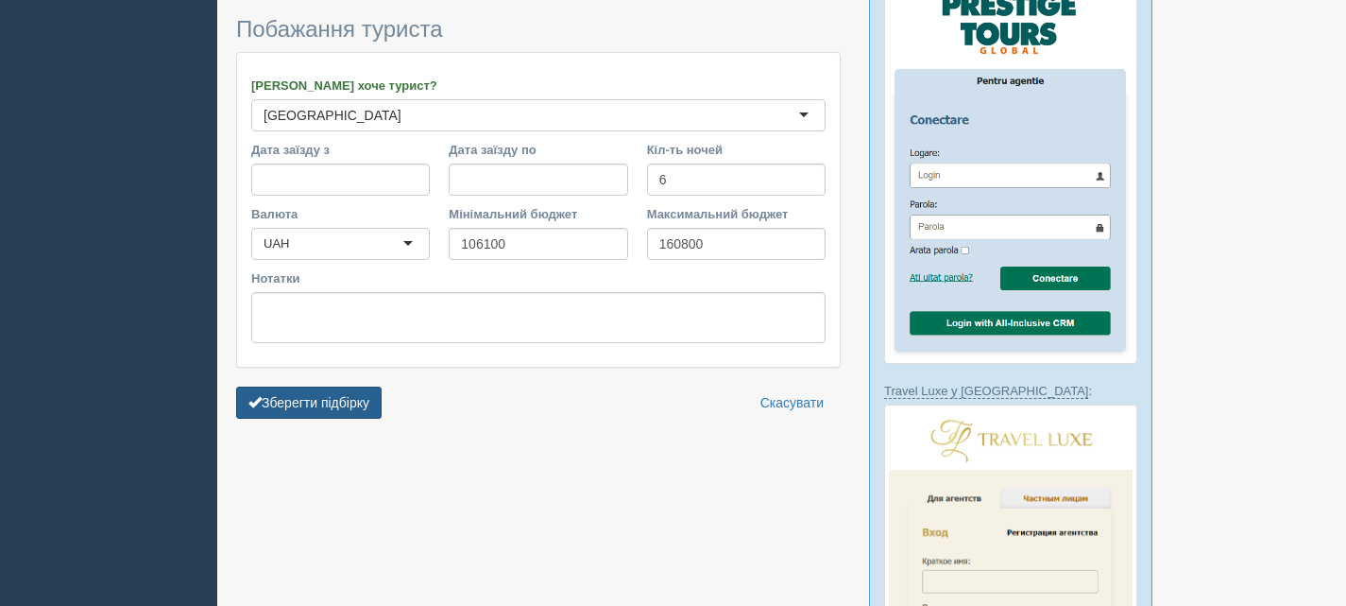
click at [329, 403] on button "Зберегти підбірку" at bounding box center [309, 402] width 146 height 32
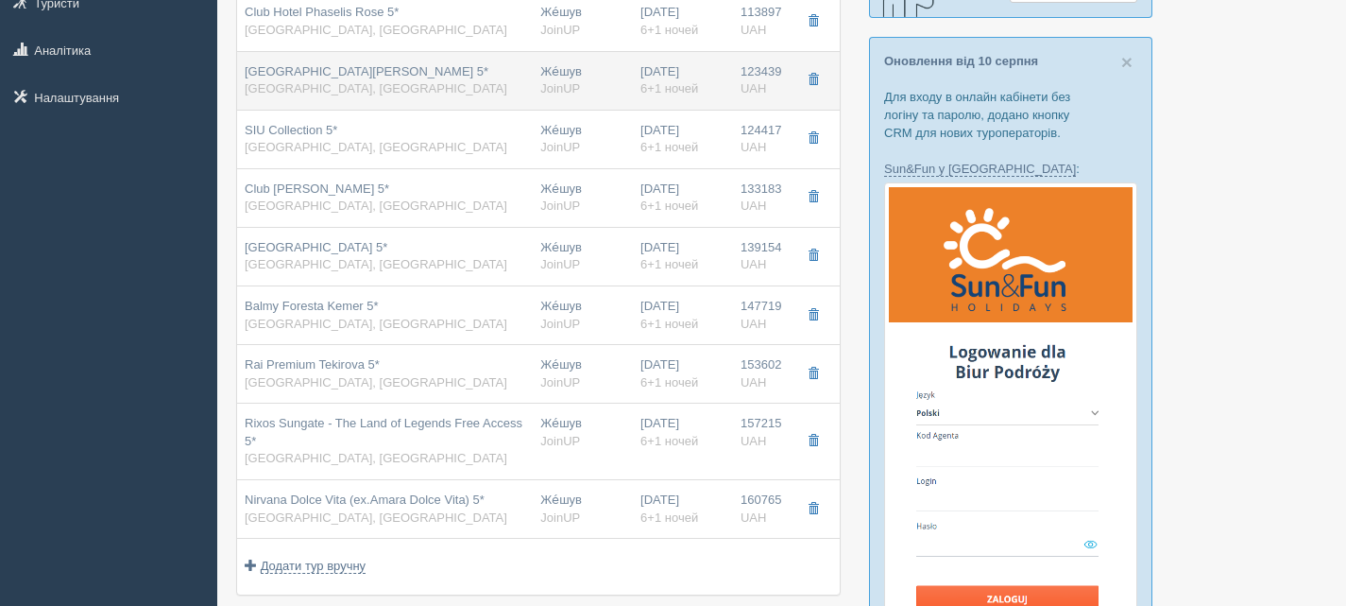
scroll to position [283, 0]
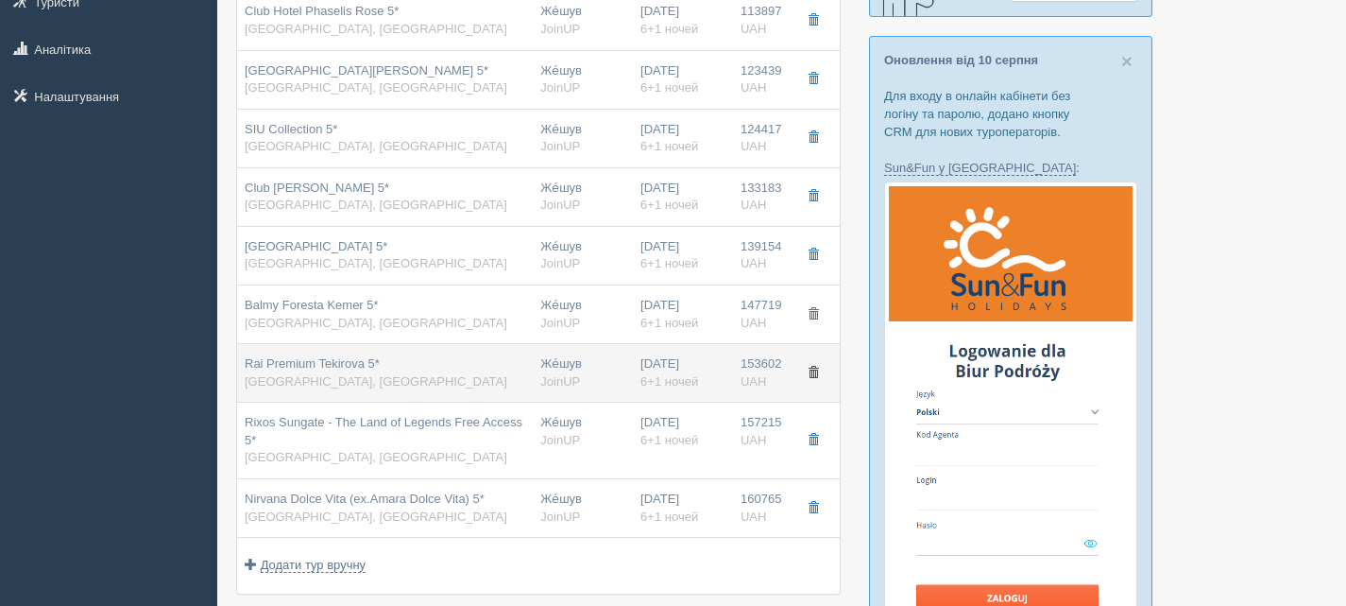
click at [813, 367] on span "button" at bounding box center [813, 372] width 11 height 11
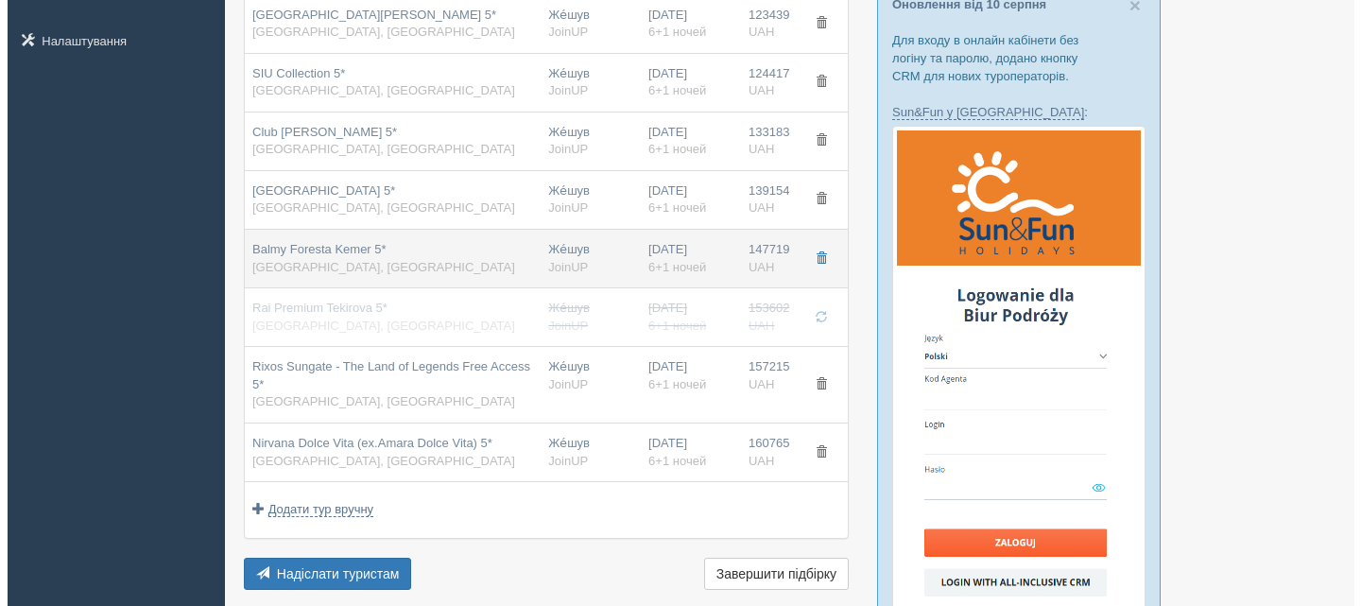
scroll to position [472, 0]
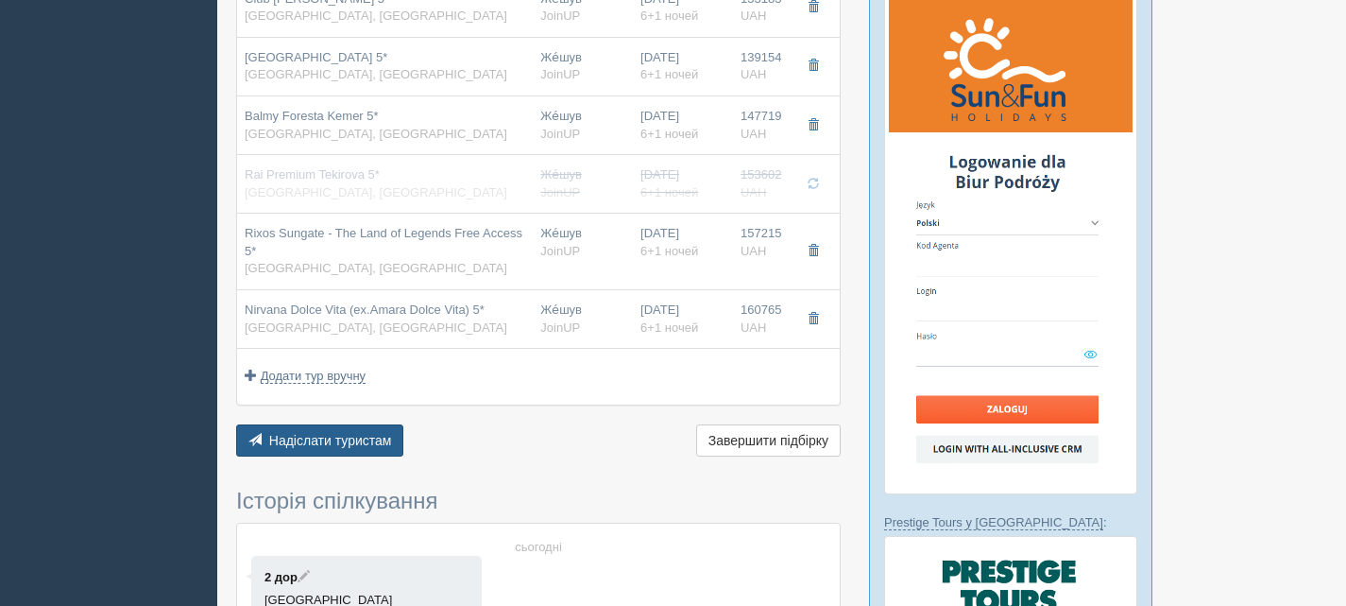
click at [333, 445] on span "Надіслати туристам" at bounding box center [330, 440] width 123 height 15
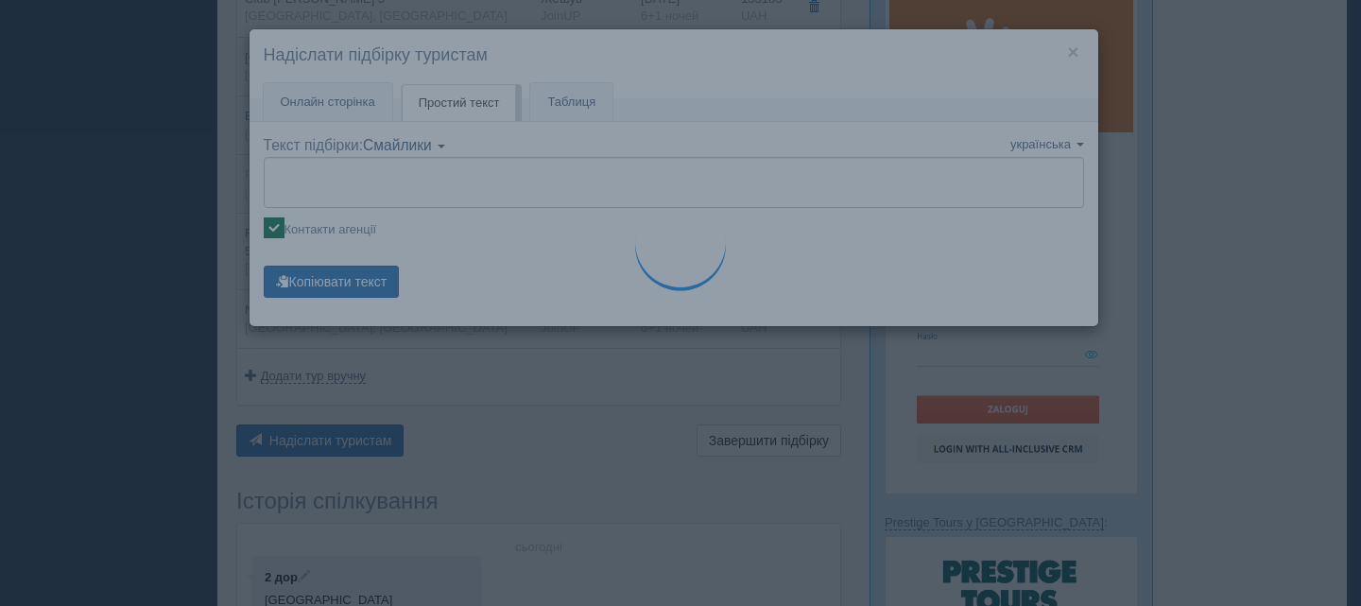
type textarea "🌞 Loremip dol! Sitametcon Adi elitseddoe temp incididu: 🌎 Utlaboree, Dolorem 🏩 …"
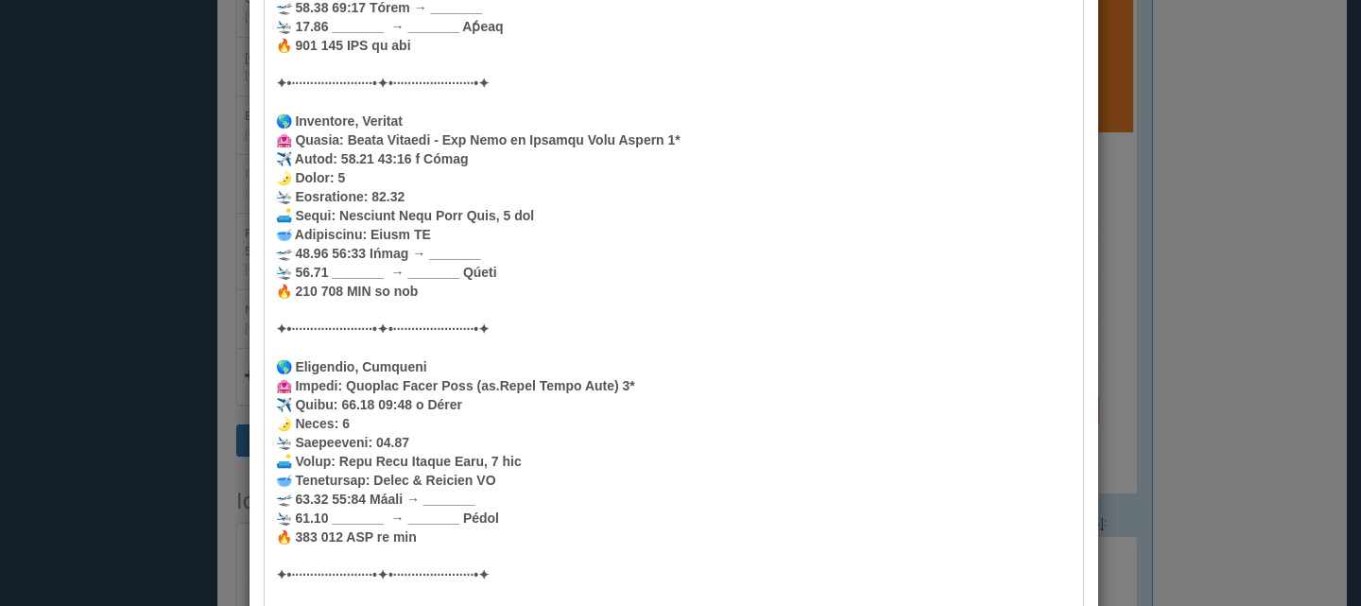
scroll to position [2104, 0]
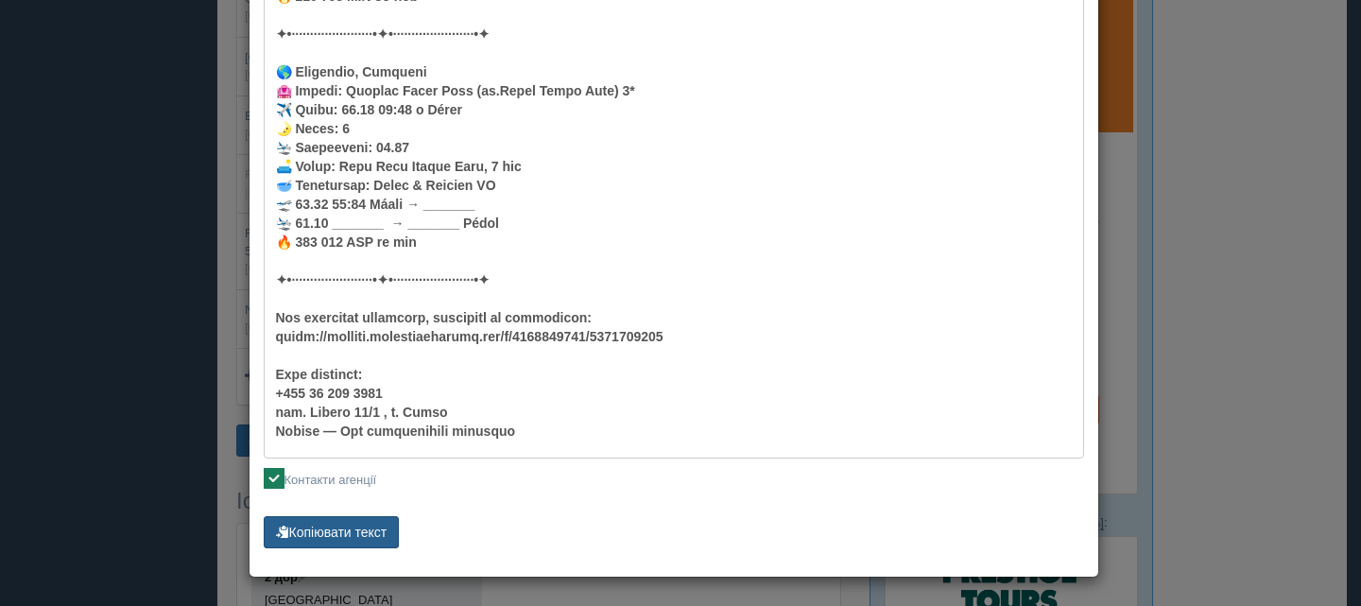
click at [318, 523] on button "Копіювати текст" at bounding box center [332, 532] width 136 height 32
